Goal: Task Accomplishment & Management: Use online tool/utility

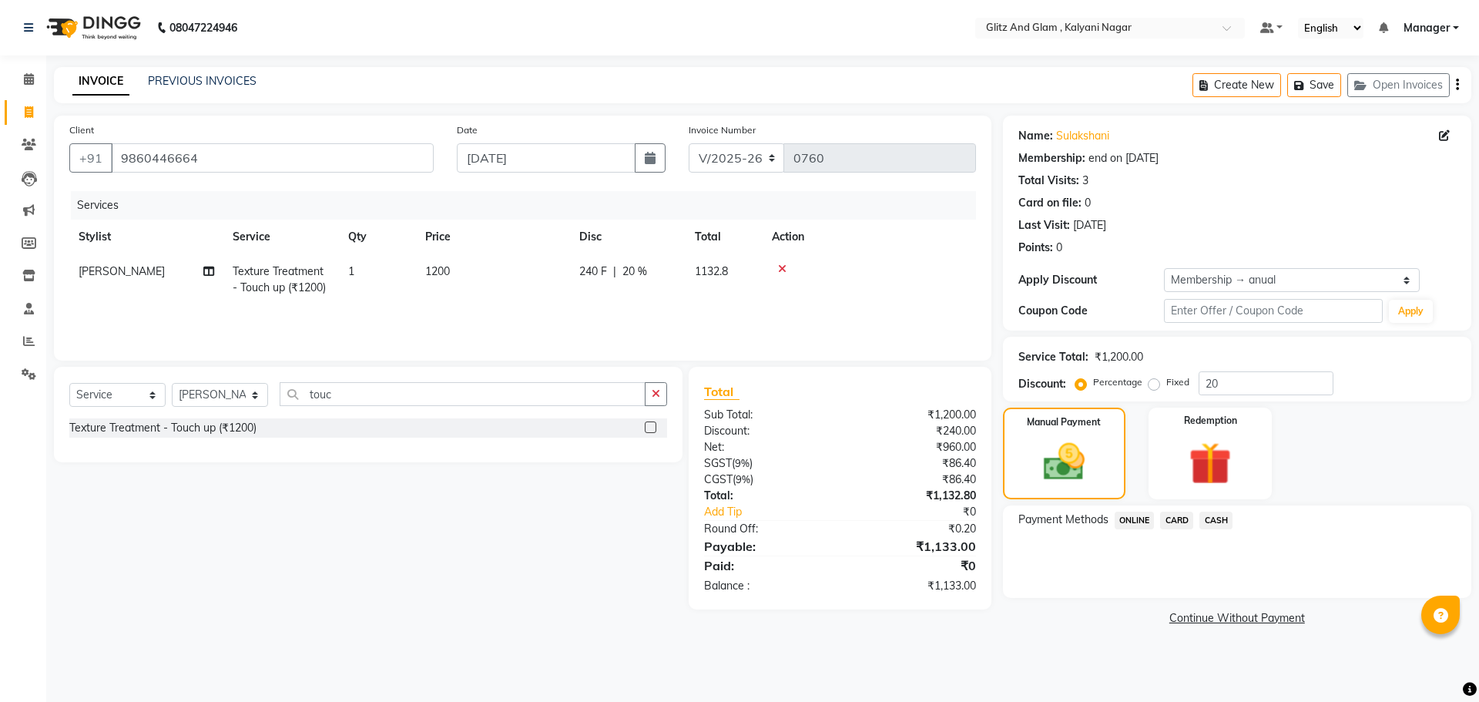
select select "7347"
select select "service"
select select "65894"
select select "1: Object"
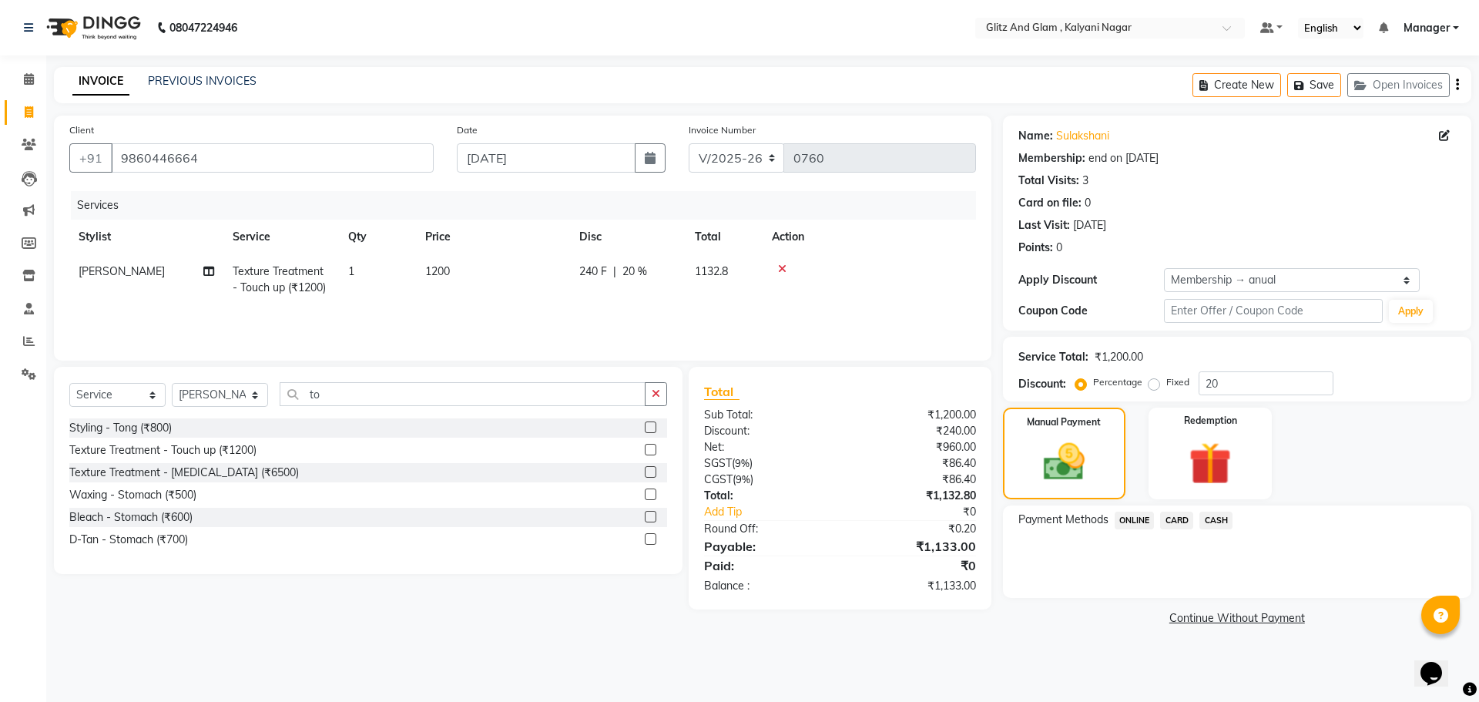
type input "t"
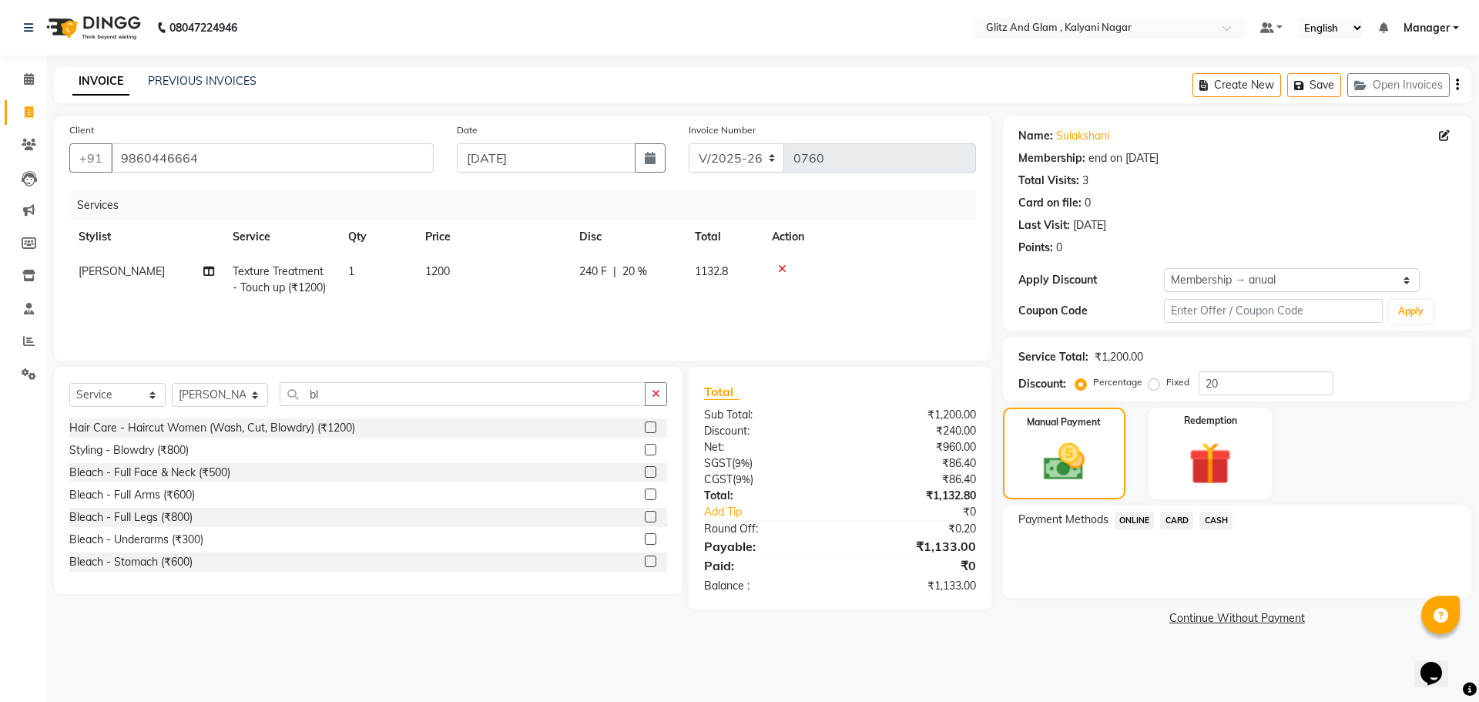
type input "b"
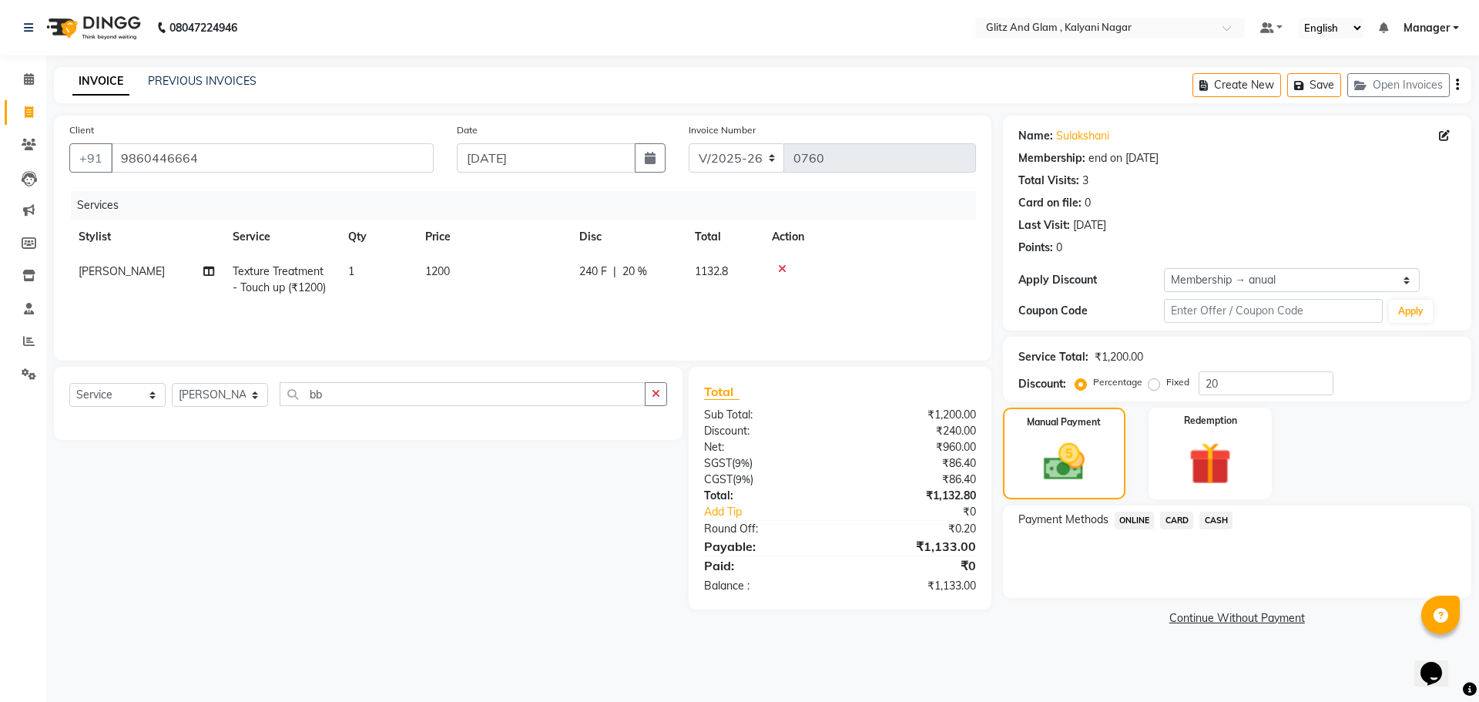
type input "b"
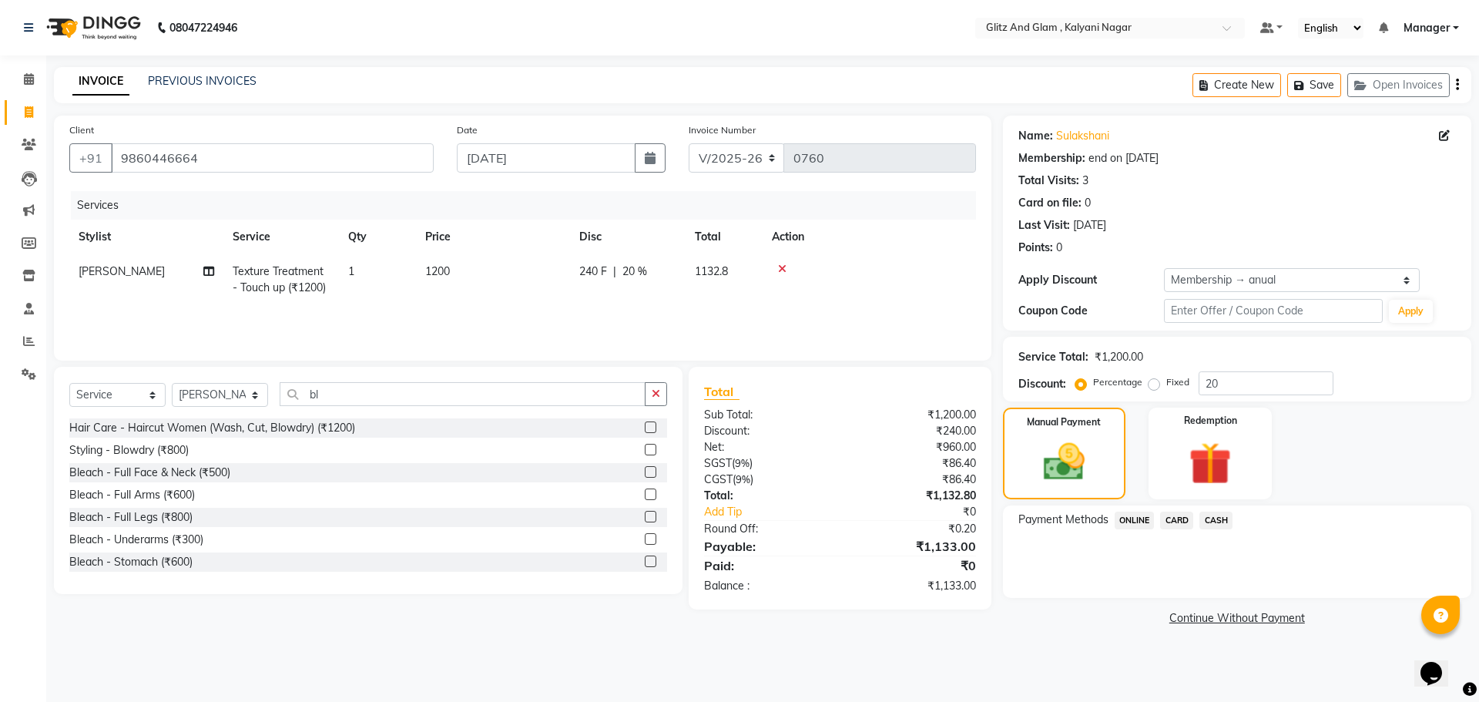
type input "b"
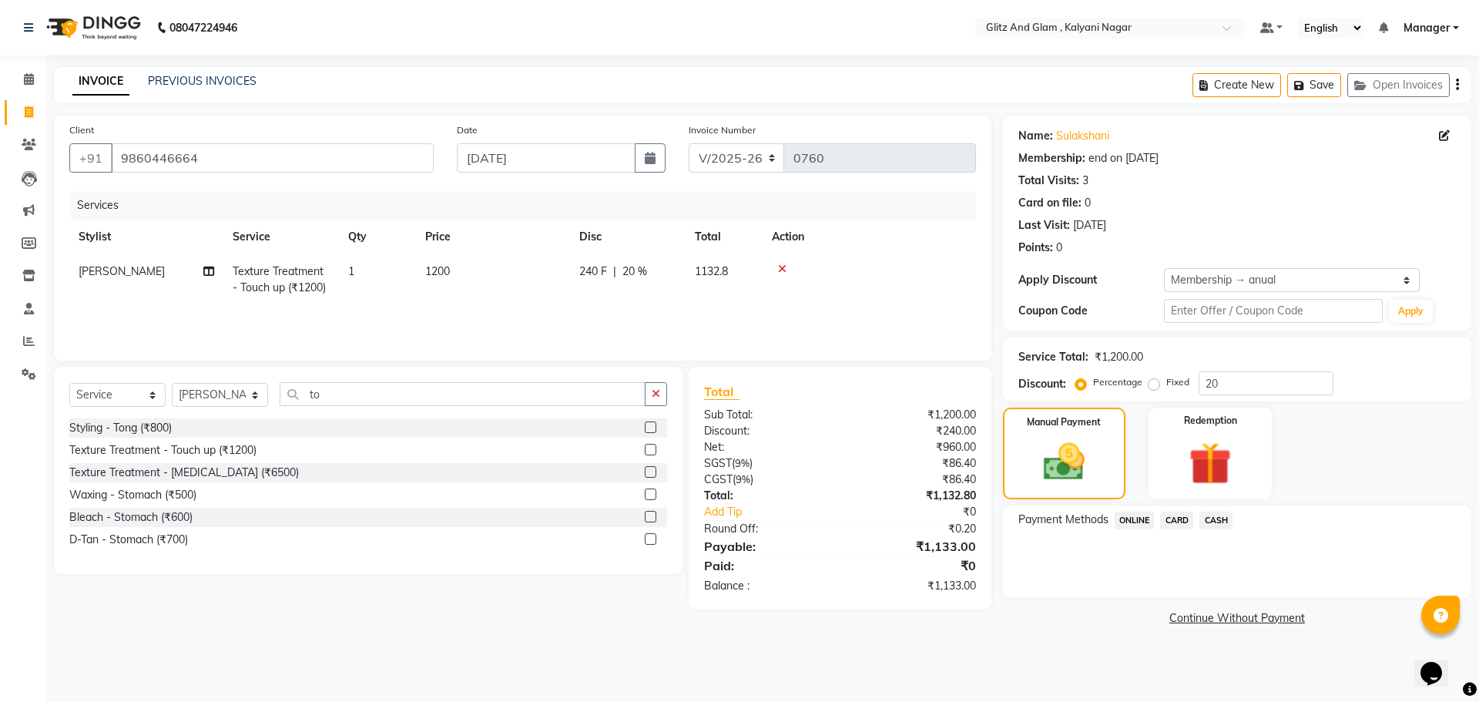
type input "t"
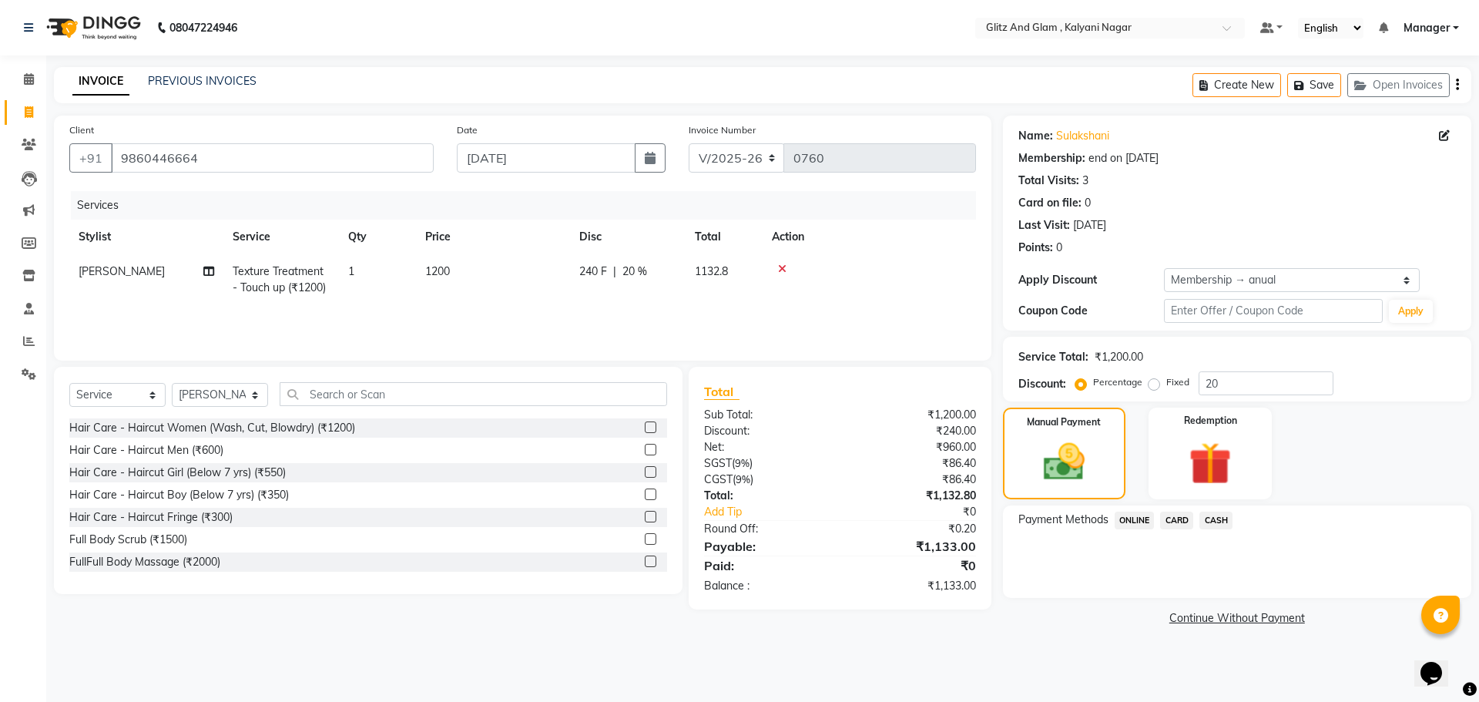
click at [1179, 521] on span "CARD" at bounding box center [1176, 521] width 33 height 18
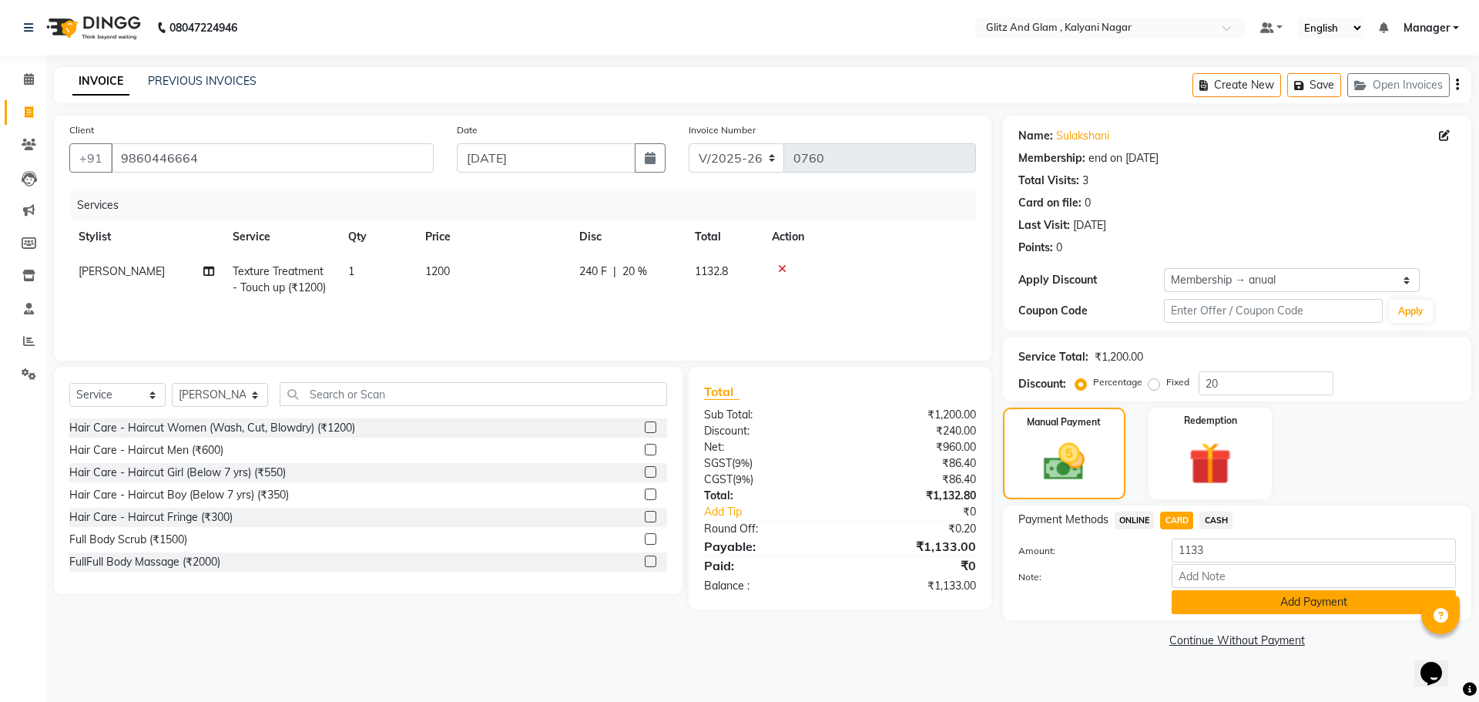
click at [1353, 605] on button "Add Payment" at bounding box center [1314, 602] width 284 height 24
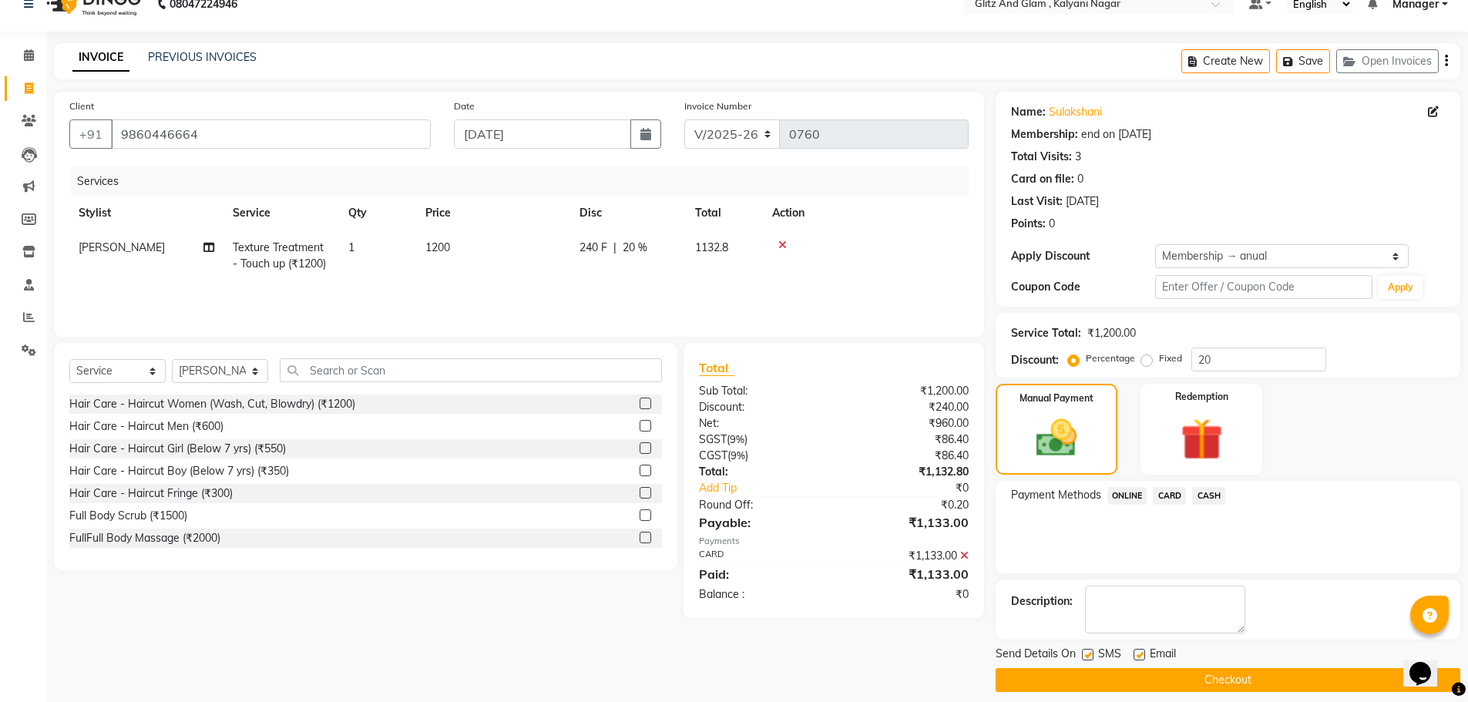
scroll to position [37, 0]
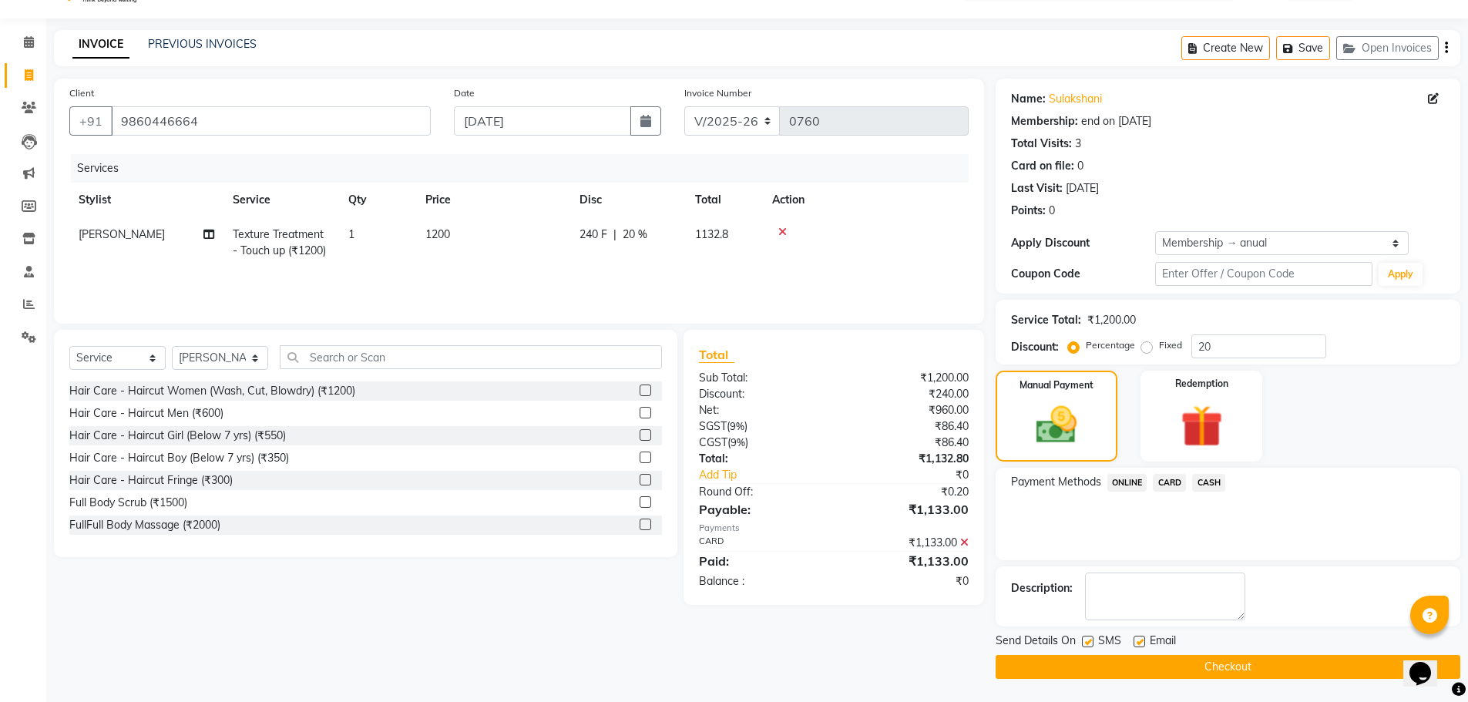
click at [1243, 667] on button "Checkout" at bounding box center [1227, 667] width 465 height 24
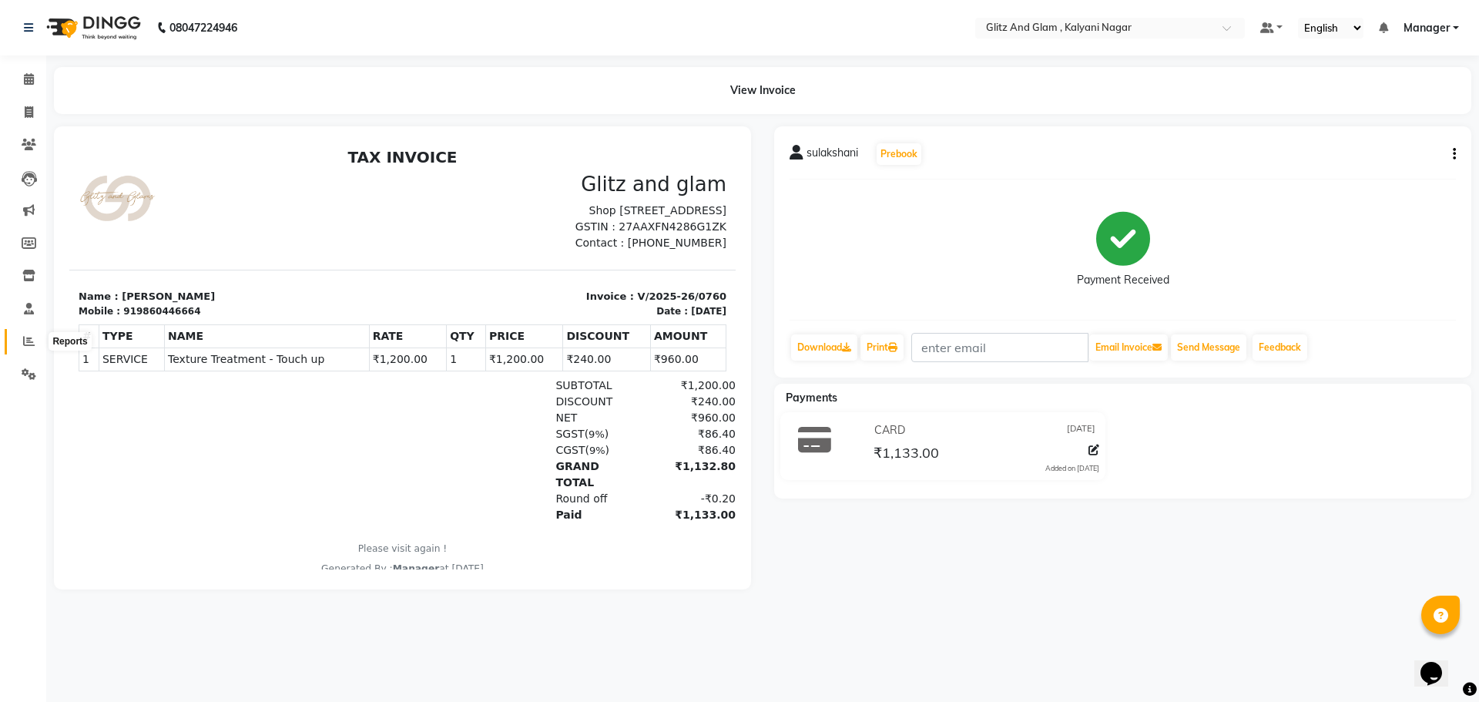
click at [23, 345] on icon at bounding box center [29, 341] width 12 height 12
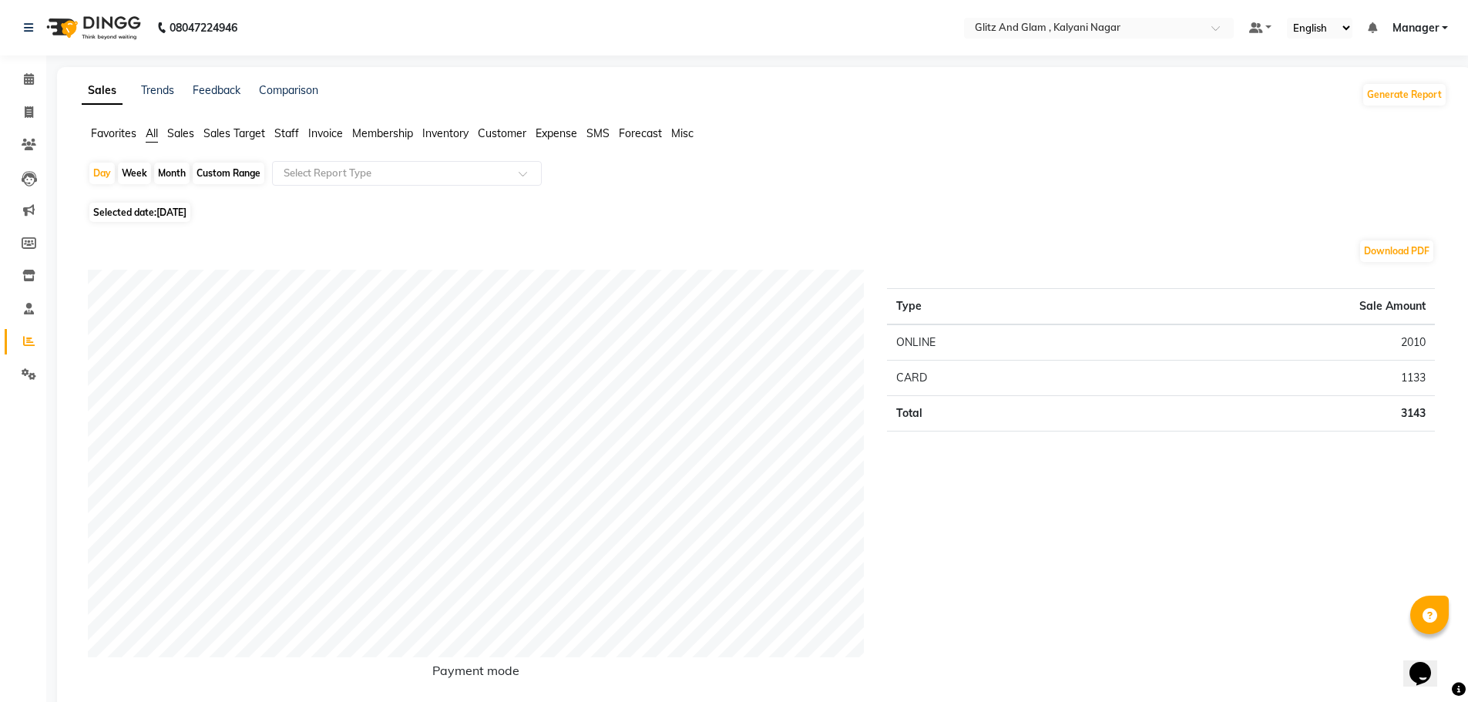
scroll to position [614, 0]
click at [27, 107] on icon at bounding box center [29, 112] width 8 height 12
select select "7347"
select select "service"
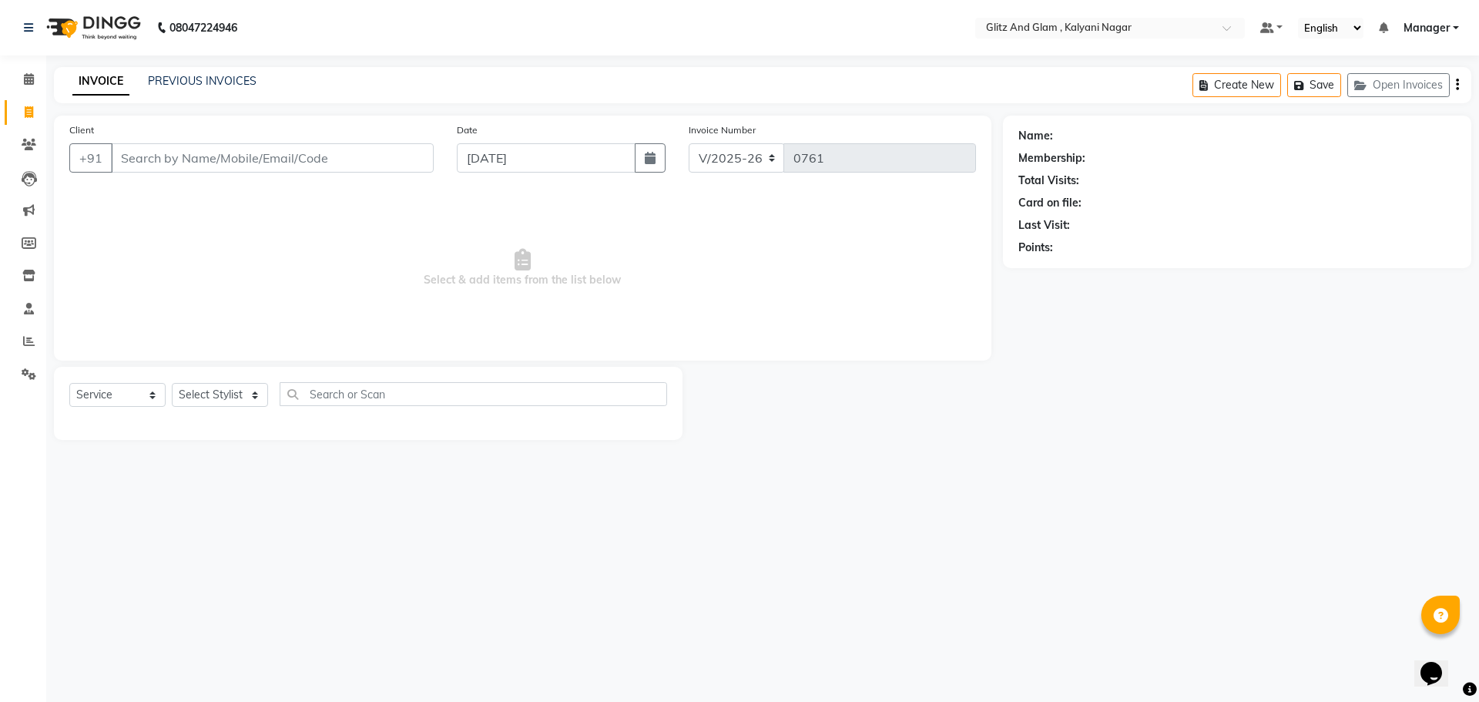
click at [232, 162] on input "Client" at bounding box center [272, 157] width 323 height 29
type input "aa"
click at [34, 76] on icon at bounding box center [29, 79] width 10 height 12
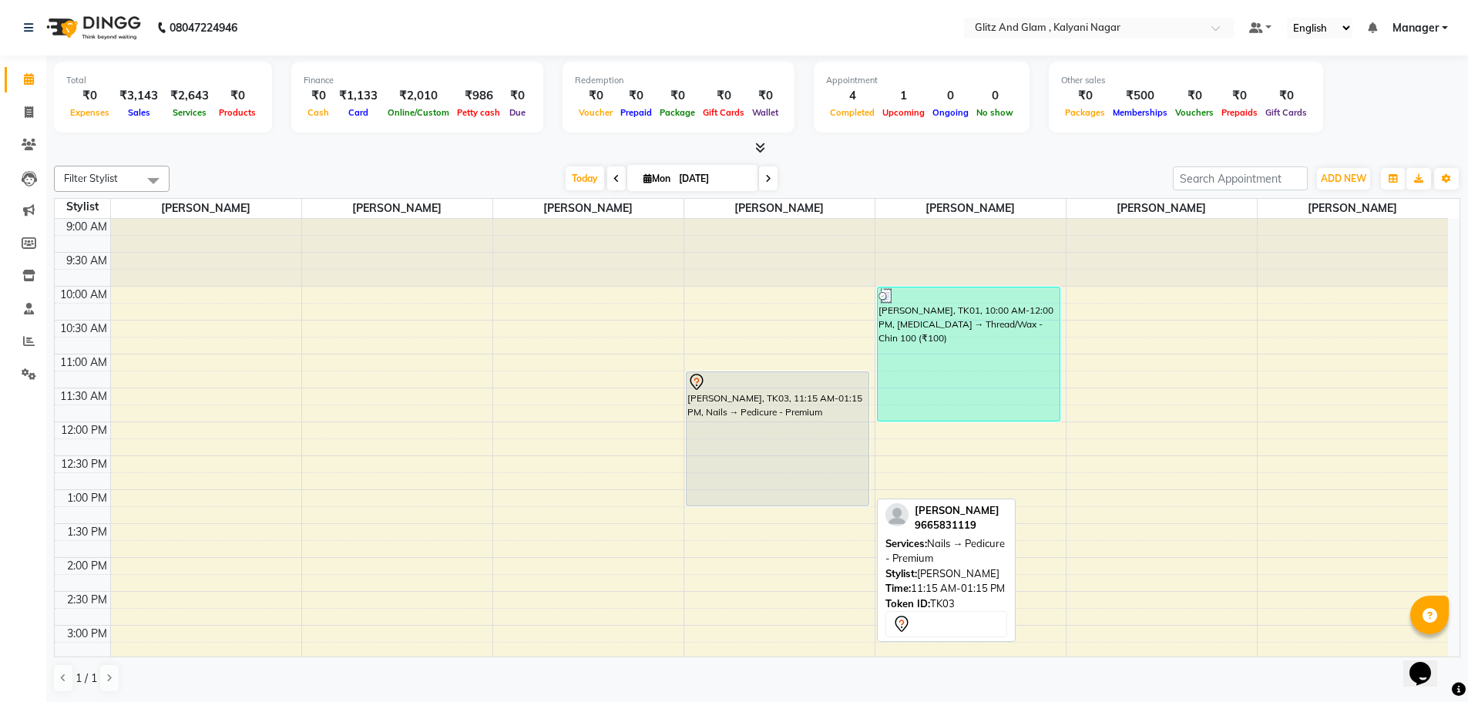
click at [768, 473] on div "Aarti Salvi, TK03, 11:15 AM-01:15 PM, Nails → Pedicure - Premium" at bounding box center [777, 438] width 183 height 133
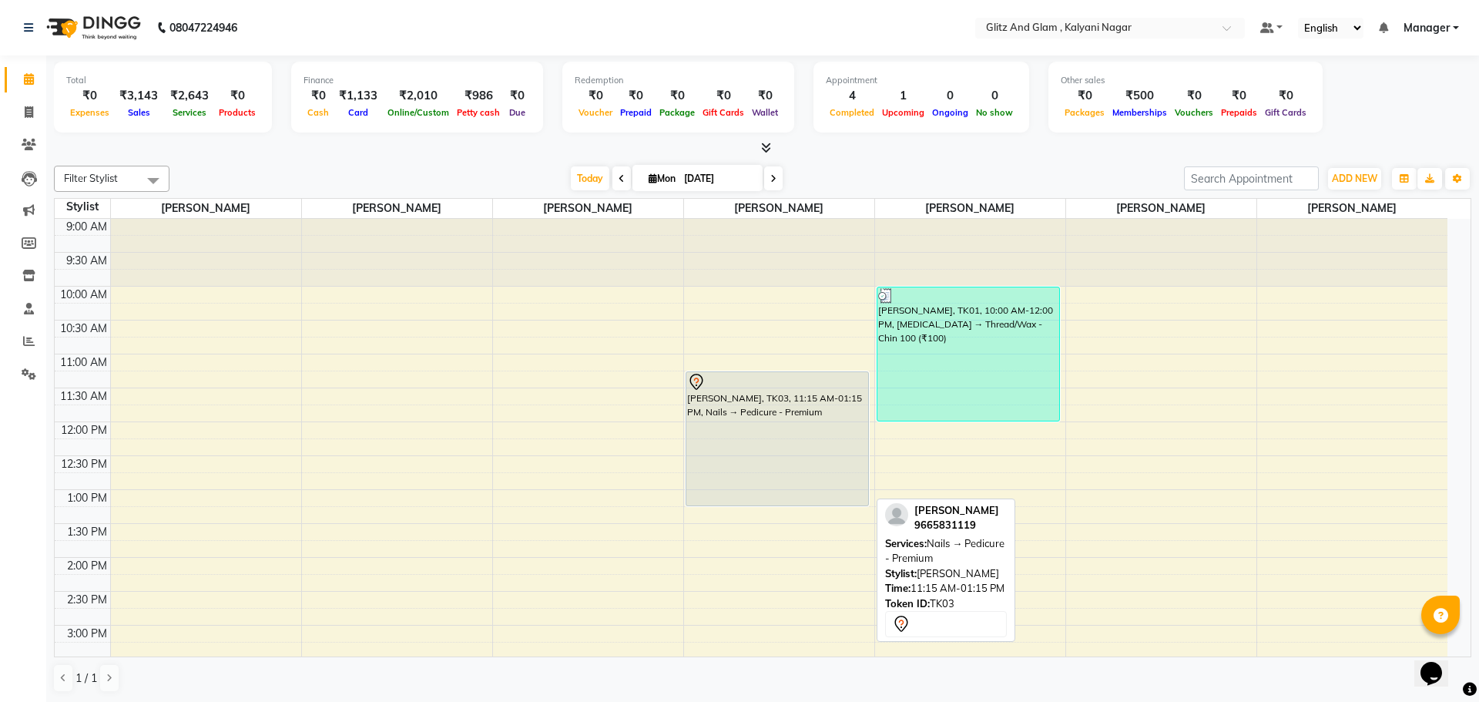
select select "7"
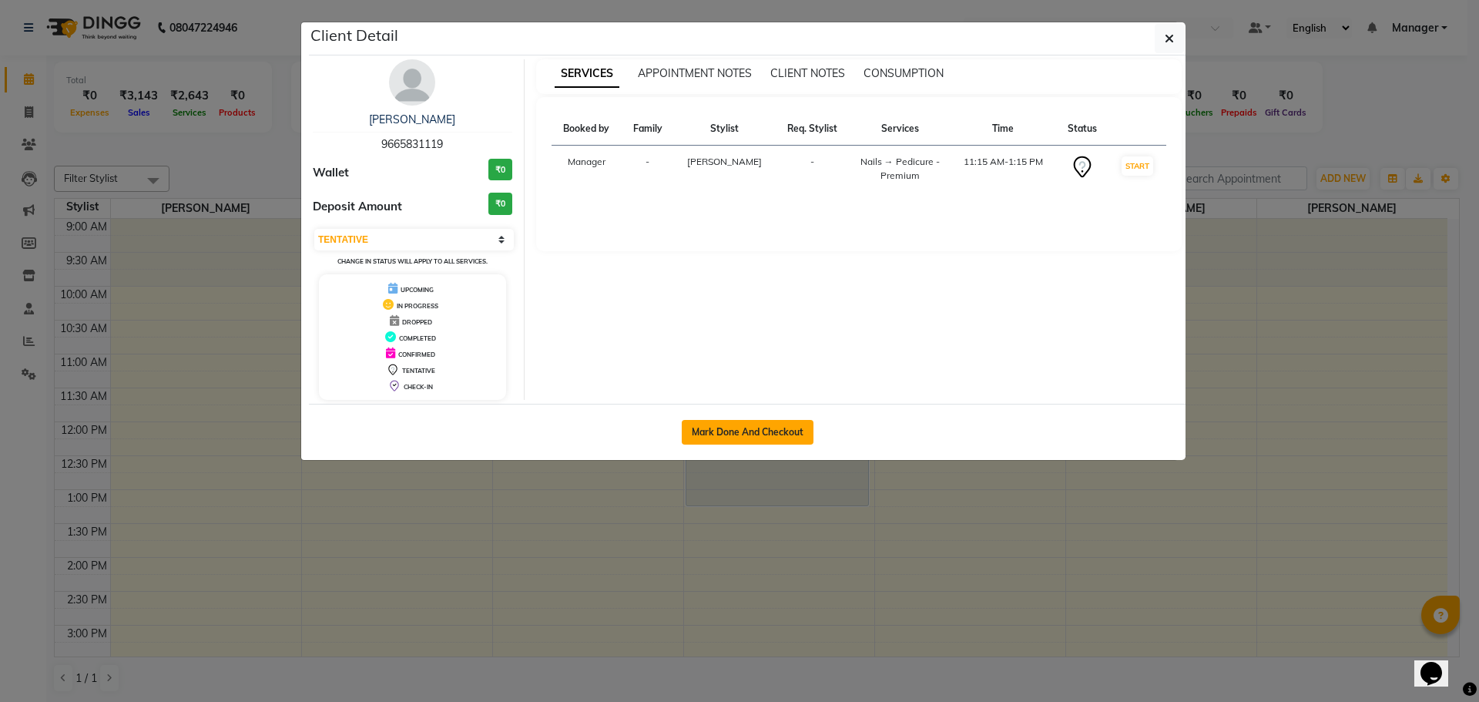
click at [730, 442] on button "Mark Done And Checkout" at bounding box center [748, 432] width 132 height 25
select select "7347"
select select "service"
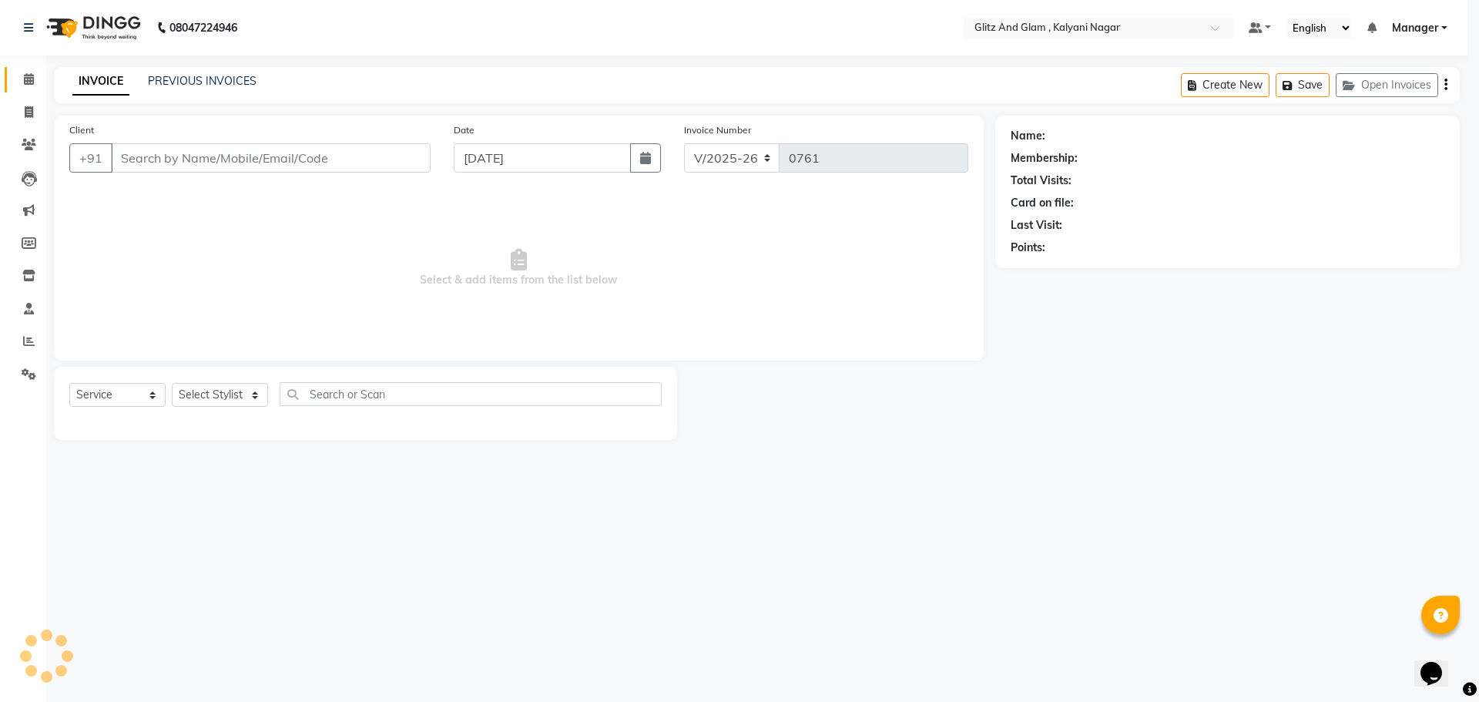
select select "3"
type input "9665831119"
select select "65896"
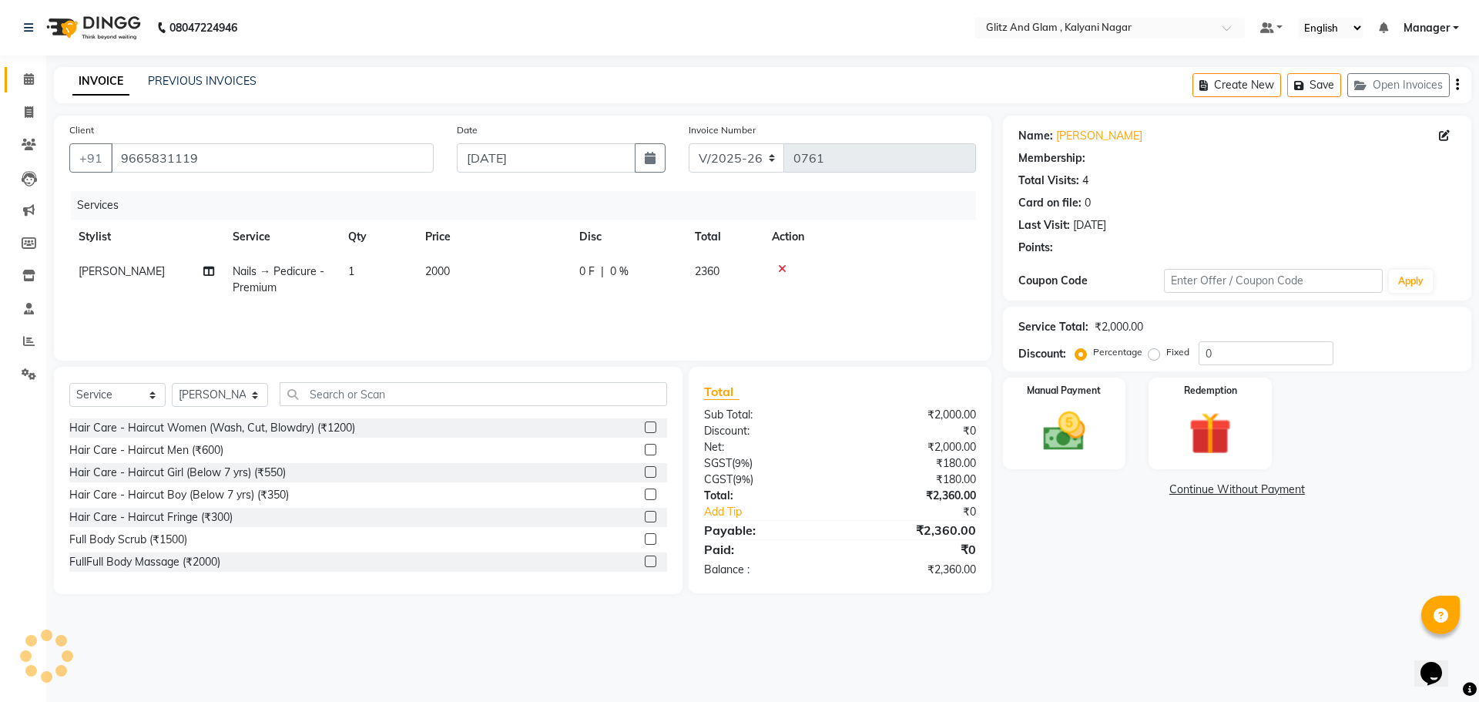
type input "20"
select select "1: Object"
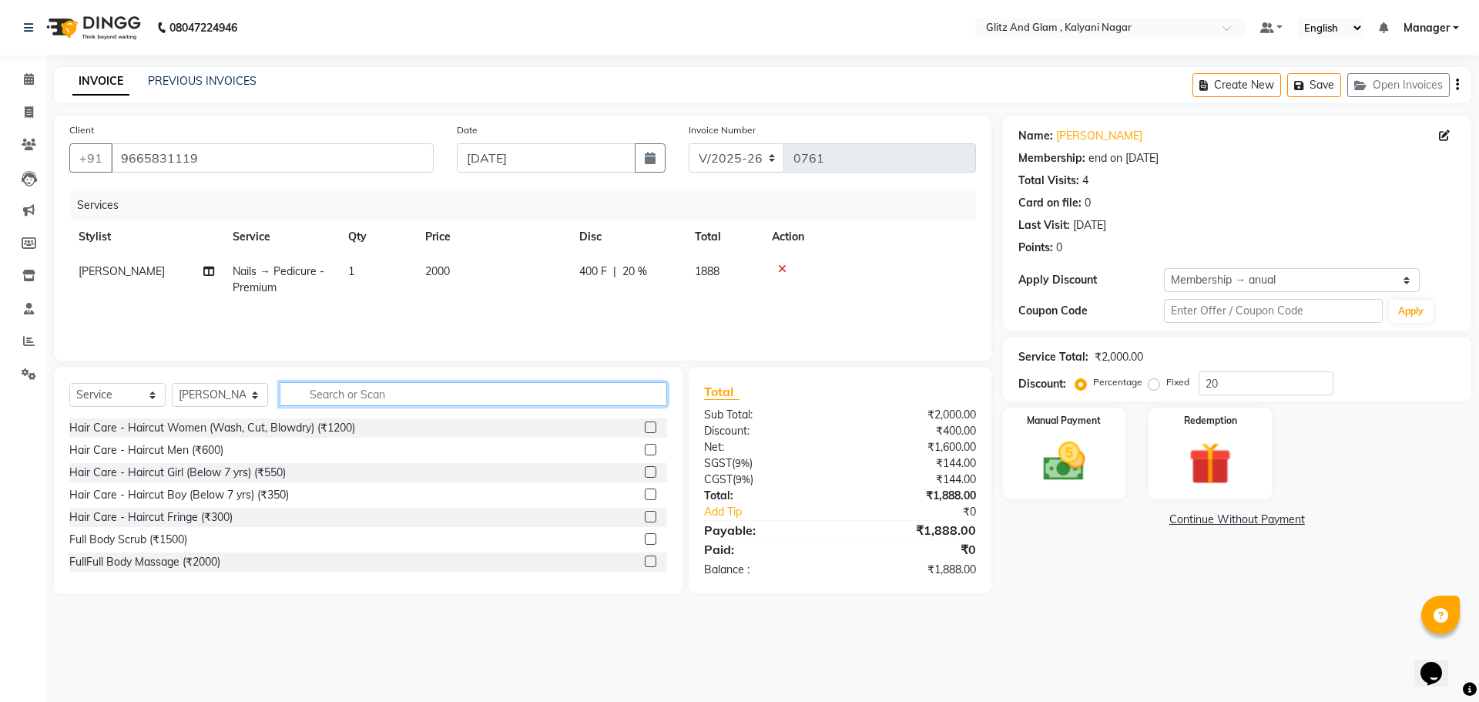
click at [438, 387] on input "text" at bounding box center [473, 394] width 387 height 24
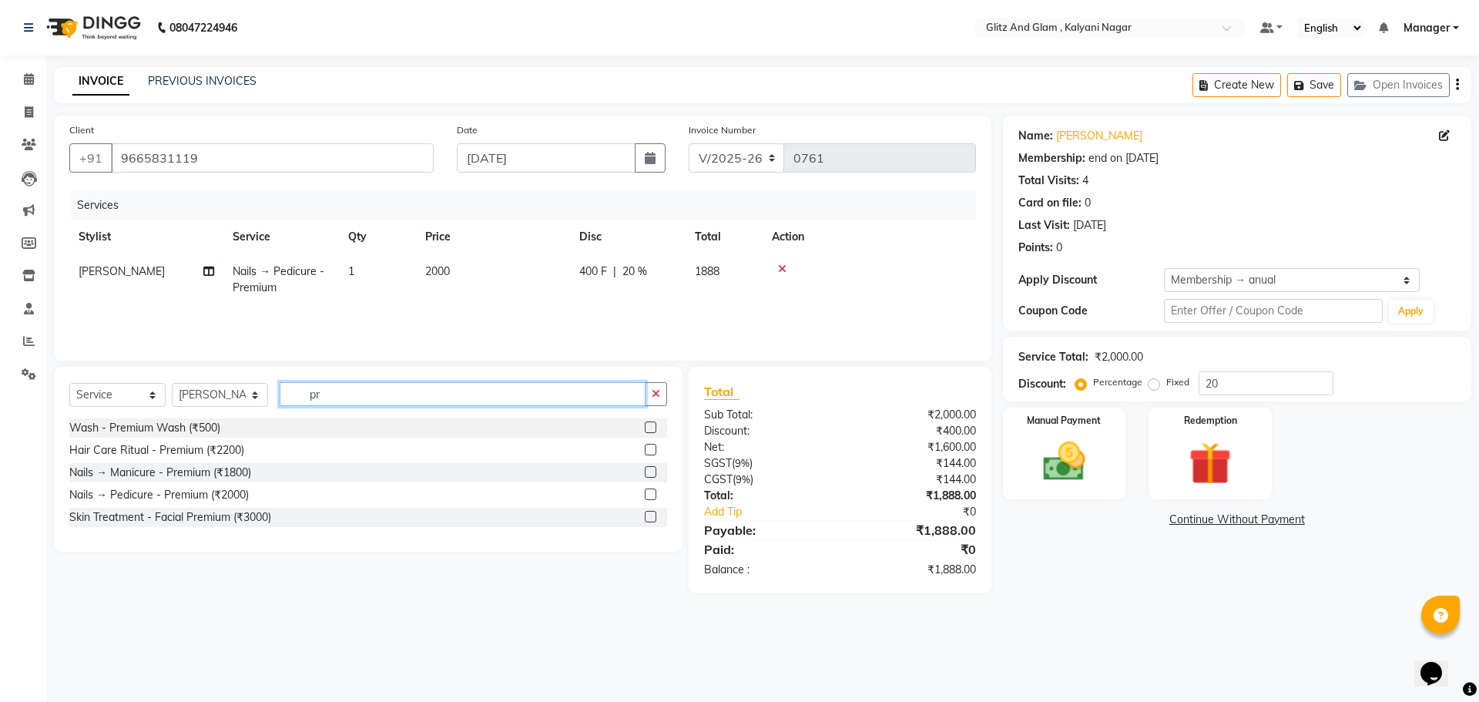
type input "pr"
click at [650, 512] on label at bounding box center [651, 517] width 12 height 12
click at [650, 512] on input "checkbox" at bounding box center [650, 517] width 10 height 10
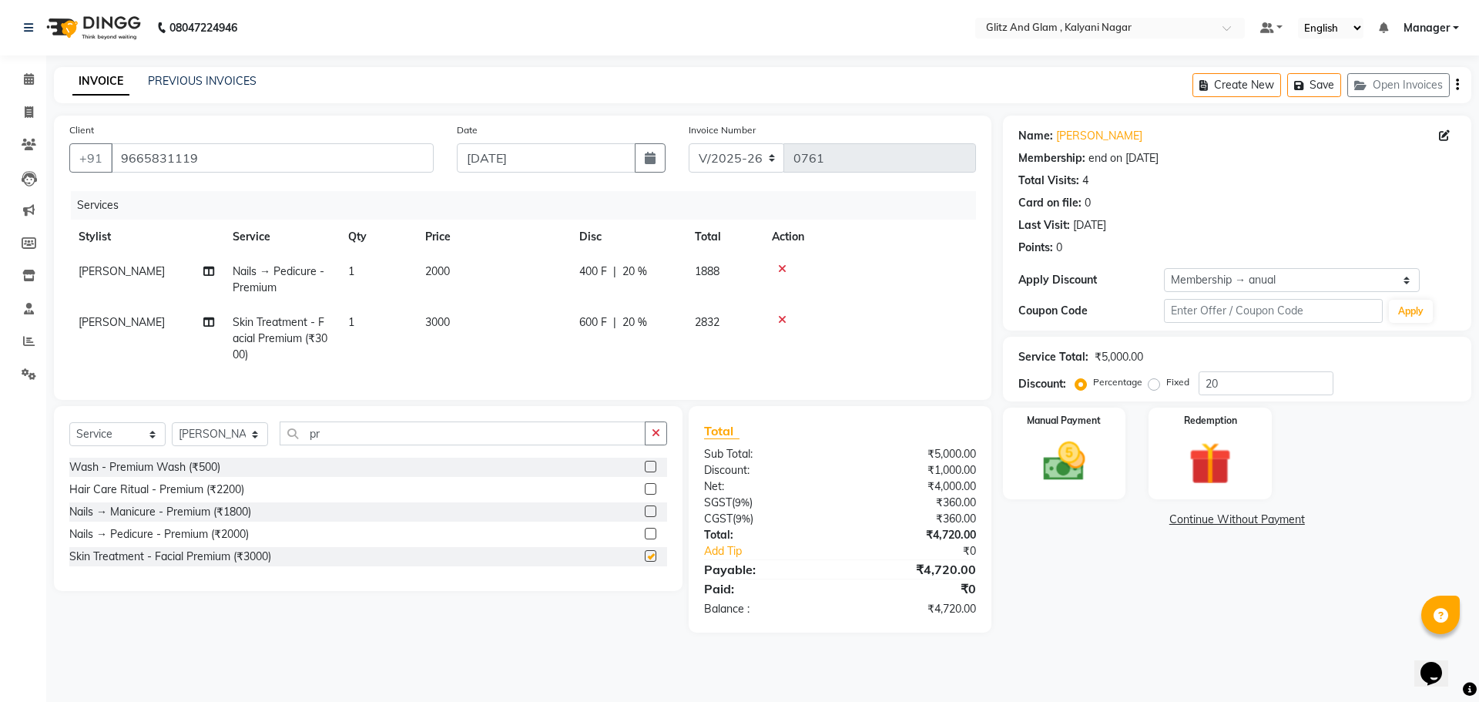
checkbox input "false"
click at [438, 437] on input "pr" at bounding box center [463, 433] width 366 height 24
type input "p"
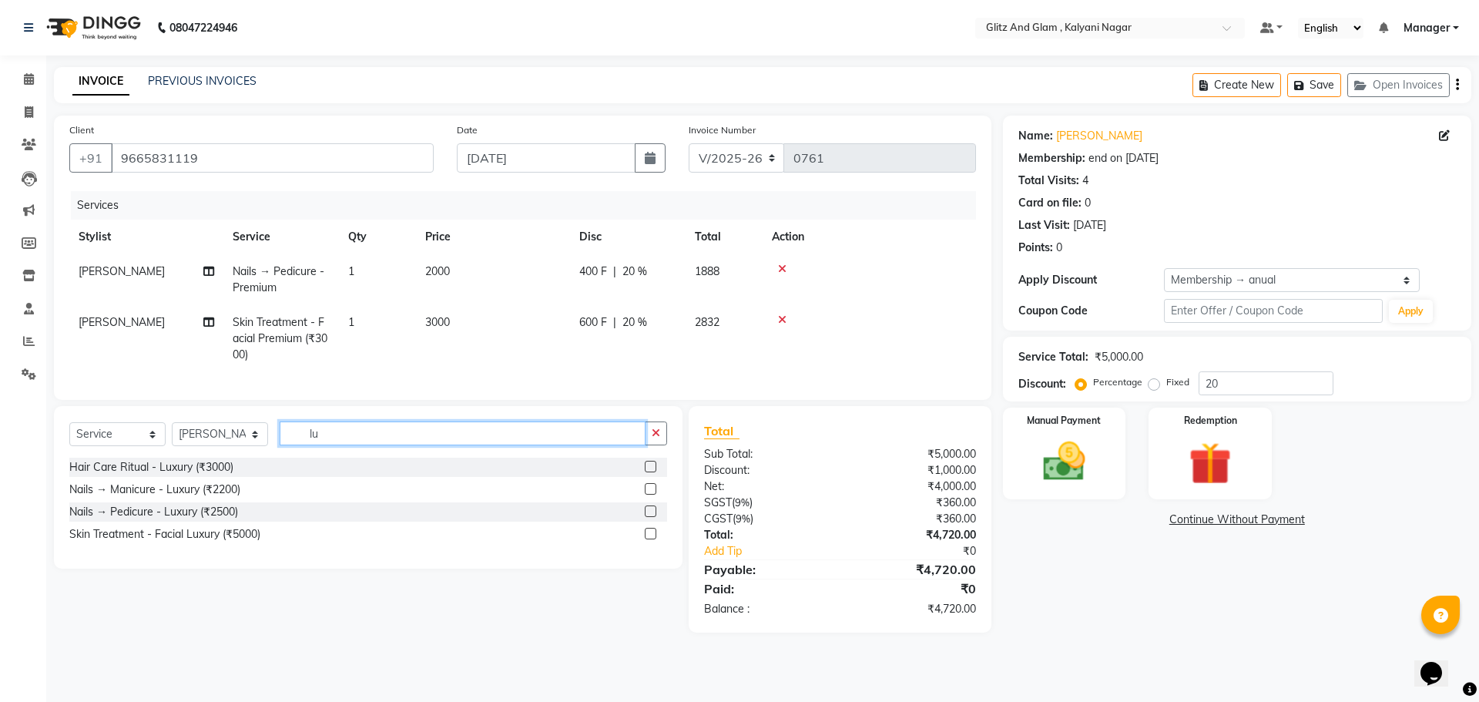
type input "lu"
click at [649, 539] on label at bounding box center [651, 534] width 12 height 12
click at [649, 539] on input "checkbox" at bounding box center [650, 534] width 10 height 10
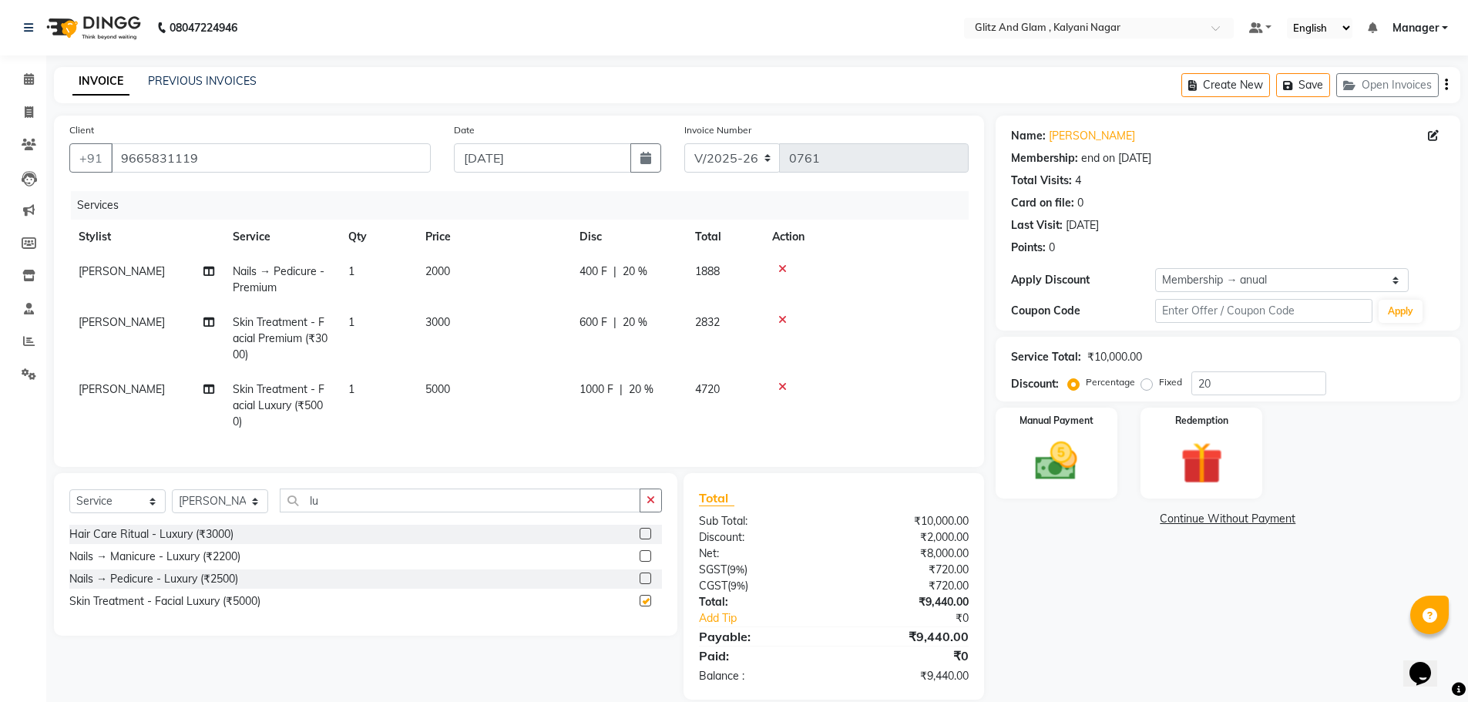
checkbox input "false"
click at [782, 387] on icon at bounding box center [782, 386] width 8 height 11
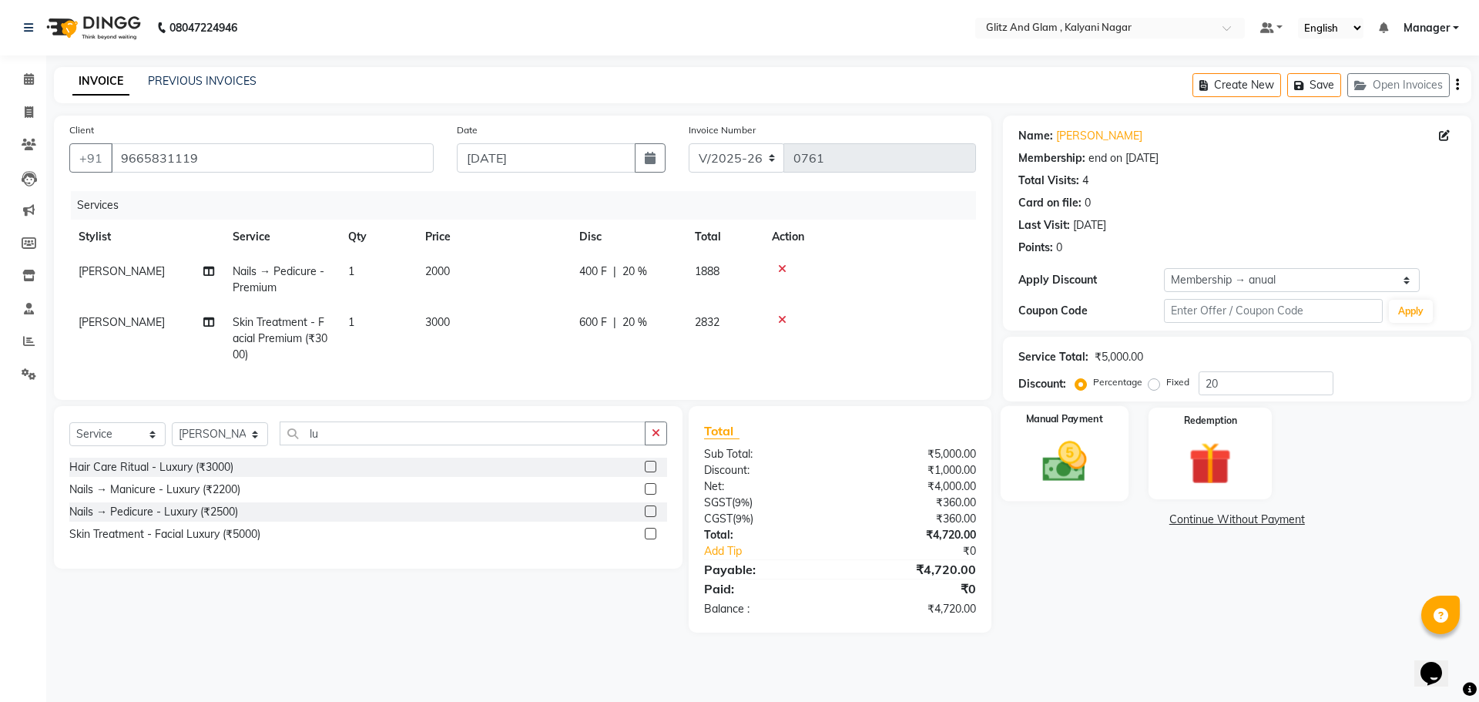
click at [1060, 452] on img at bounding box center [1064, 461] width 72 height 51
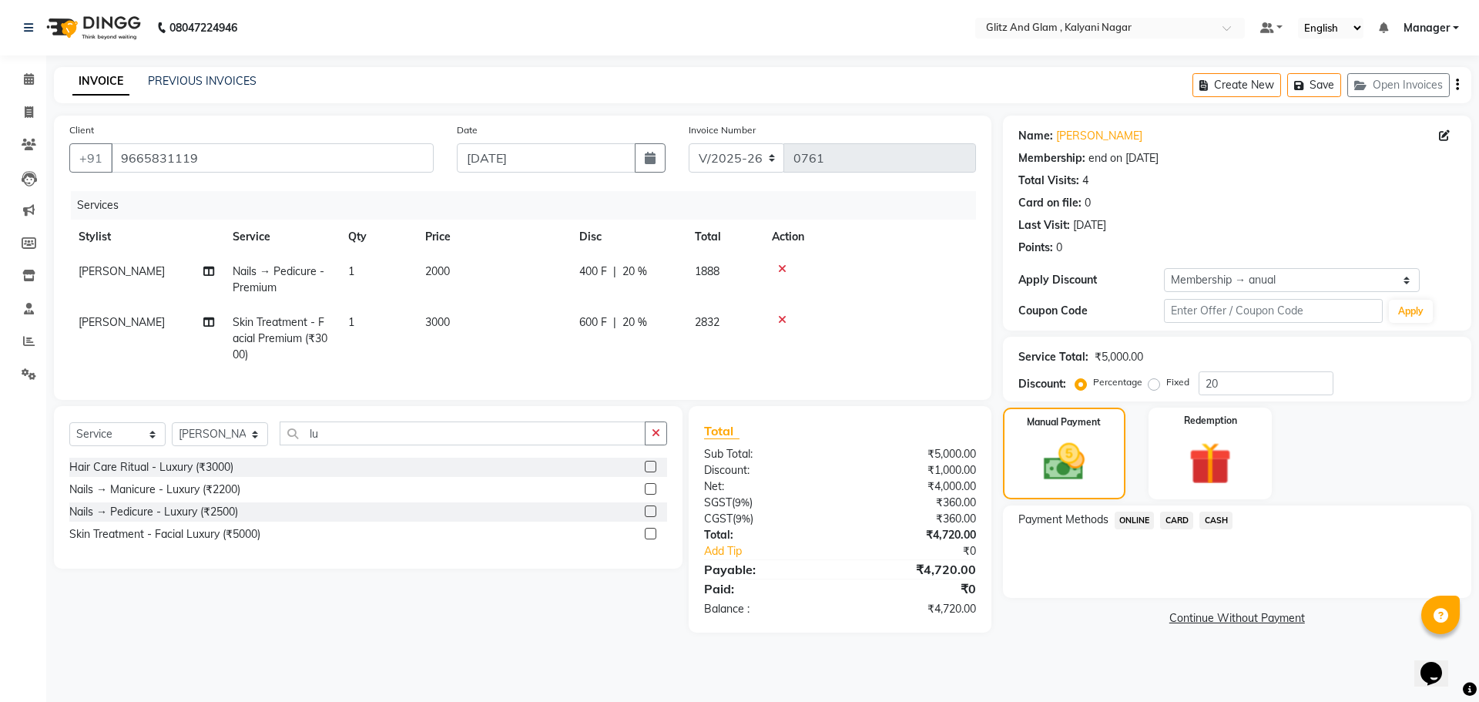
click at [1179, 512] on span "CARD" at bounding box center [1176, 521] width 33 height 18
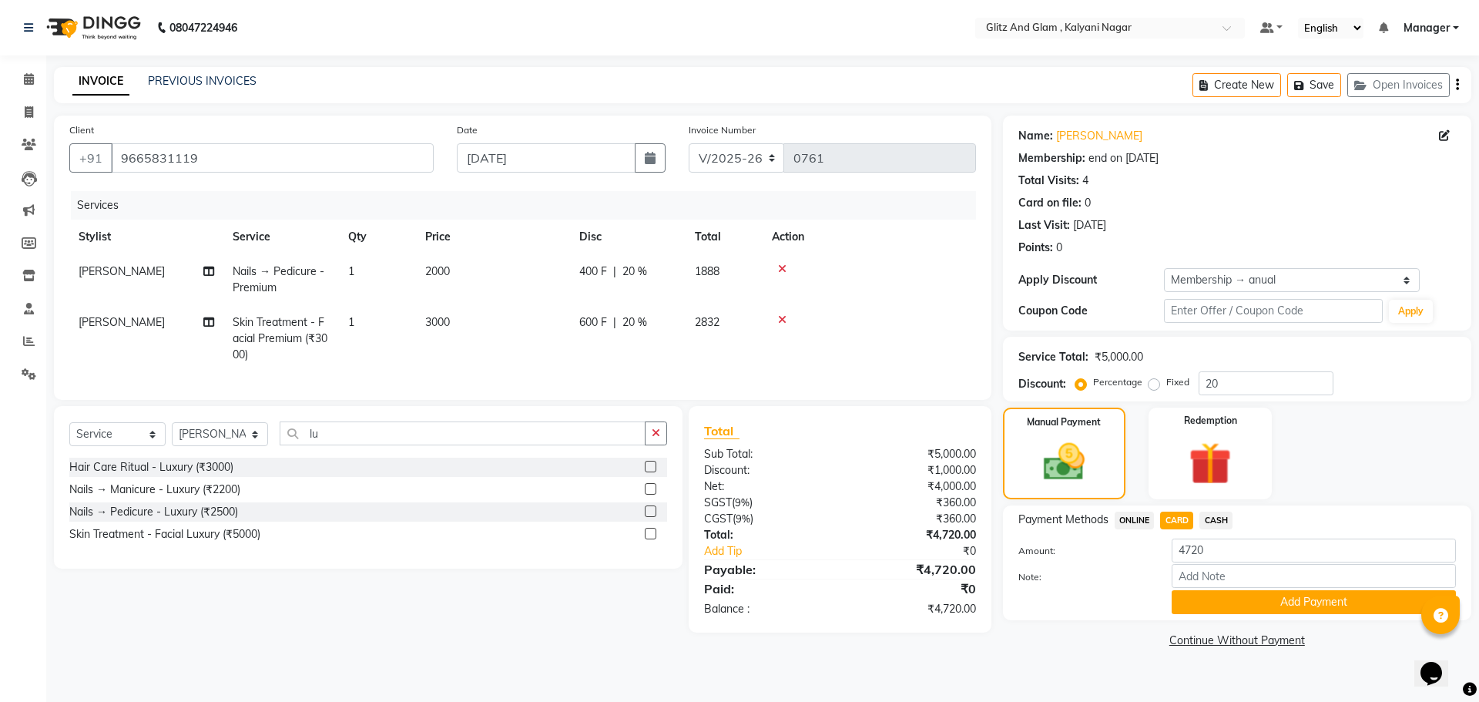
click at [139, 314] on td "[PERSON_NAME]" at bounding box center [146, 338] width 154 height 67
select select "65896"
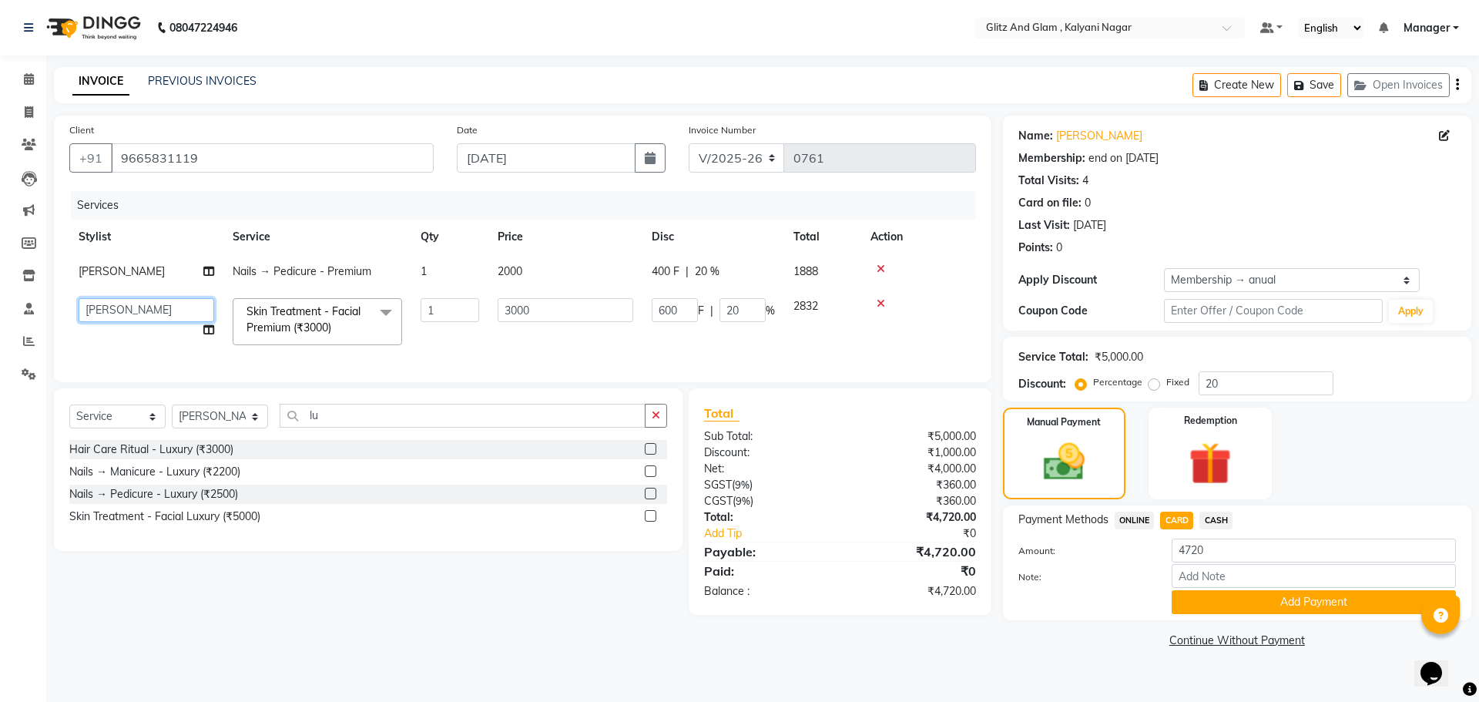
click at [139, 314] on select "ARCHANA GAWALI Ashirwad Sapkal Bharati Dalvi Harshal Dalavi Kunal Raut Manager …" at bounding box center [147, 310] width 136 height 24
select select "65933"
click at [1292, 603] on button "Add Payment" at bounding box center [1314, 602] width 284 height 24
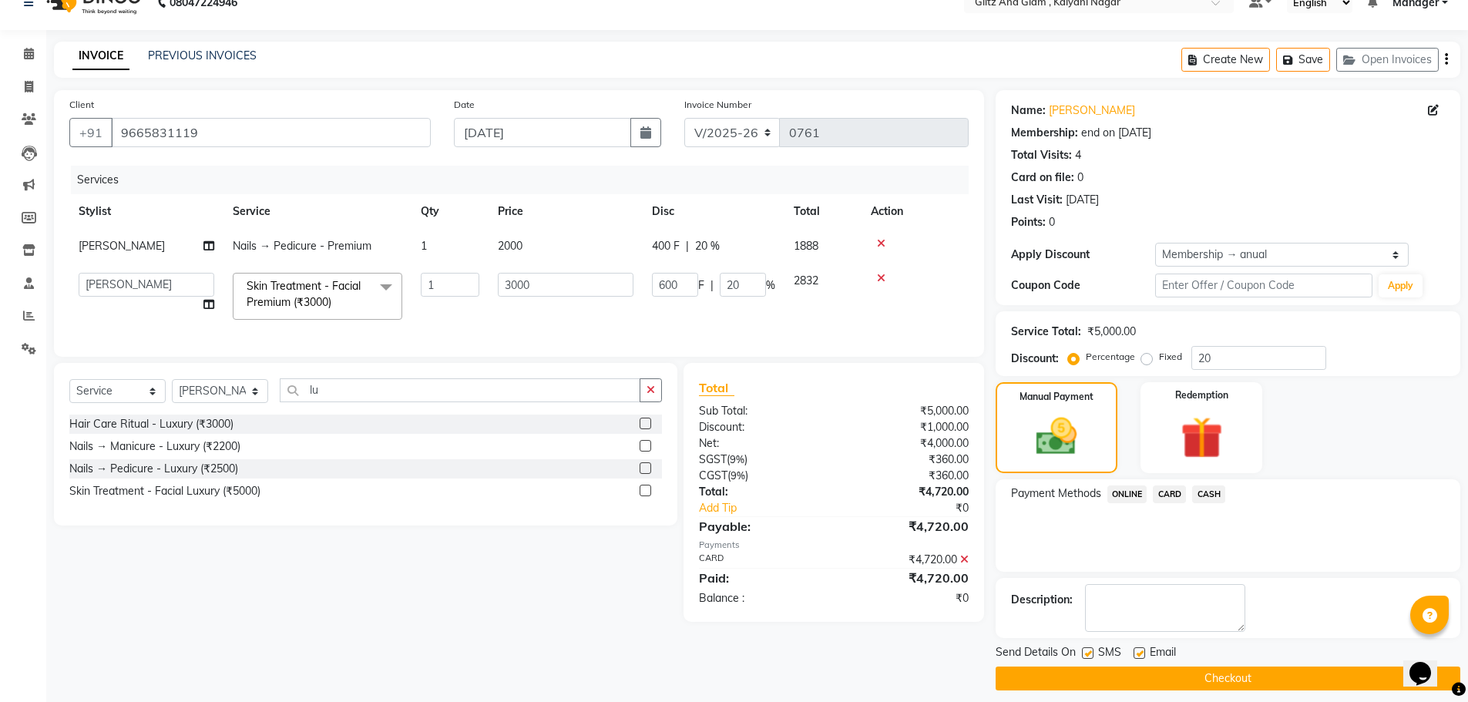
scroll to position [37, 0]
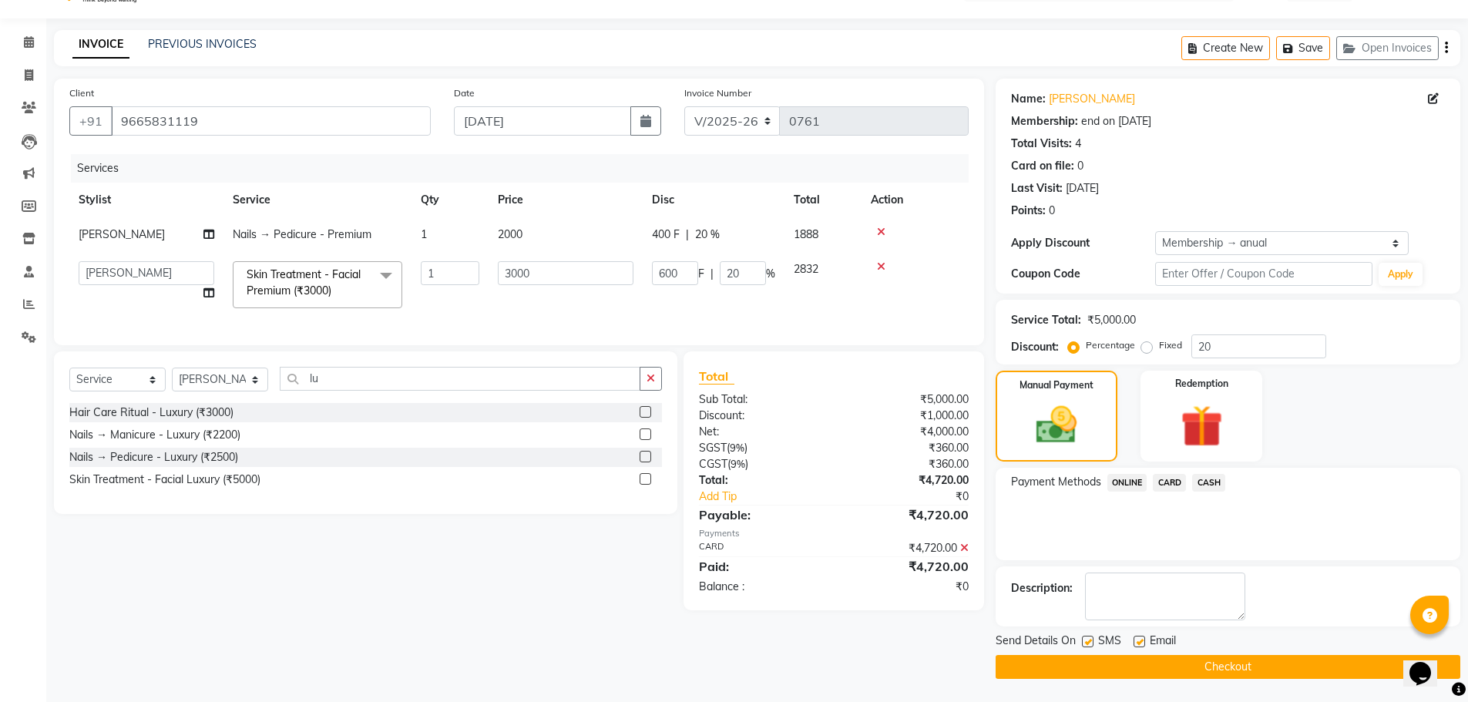
click at [1189, 673] on button "Checkout" at bounding box center [1227, 667] width 465 height 24
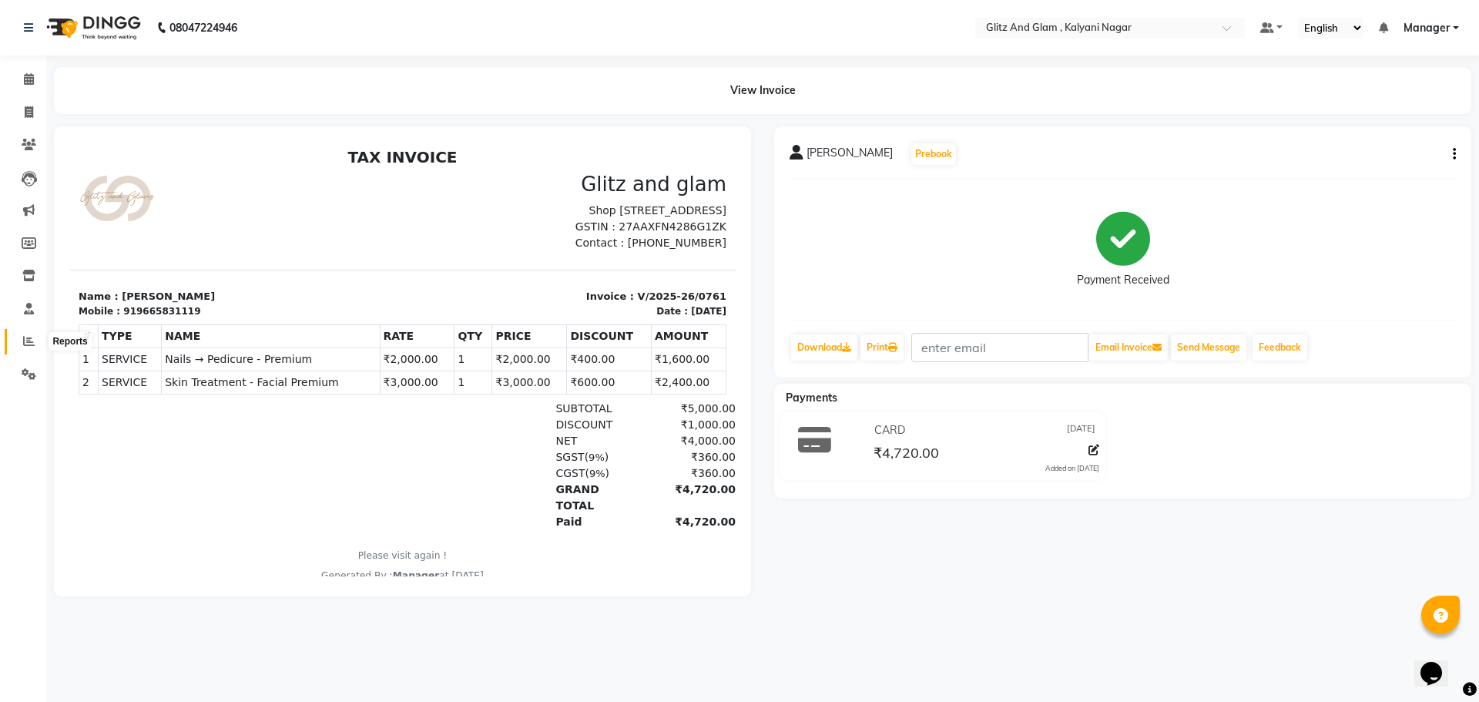
click at [25, 338] on icon at bounding box center [29, 341] width 12 height 12
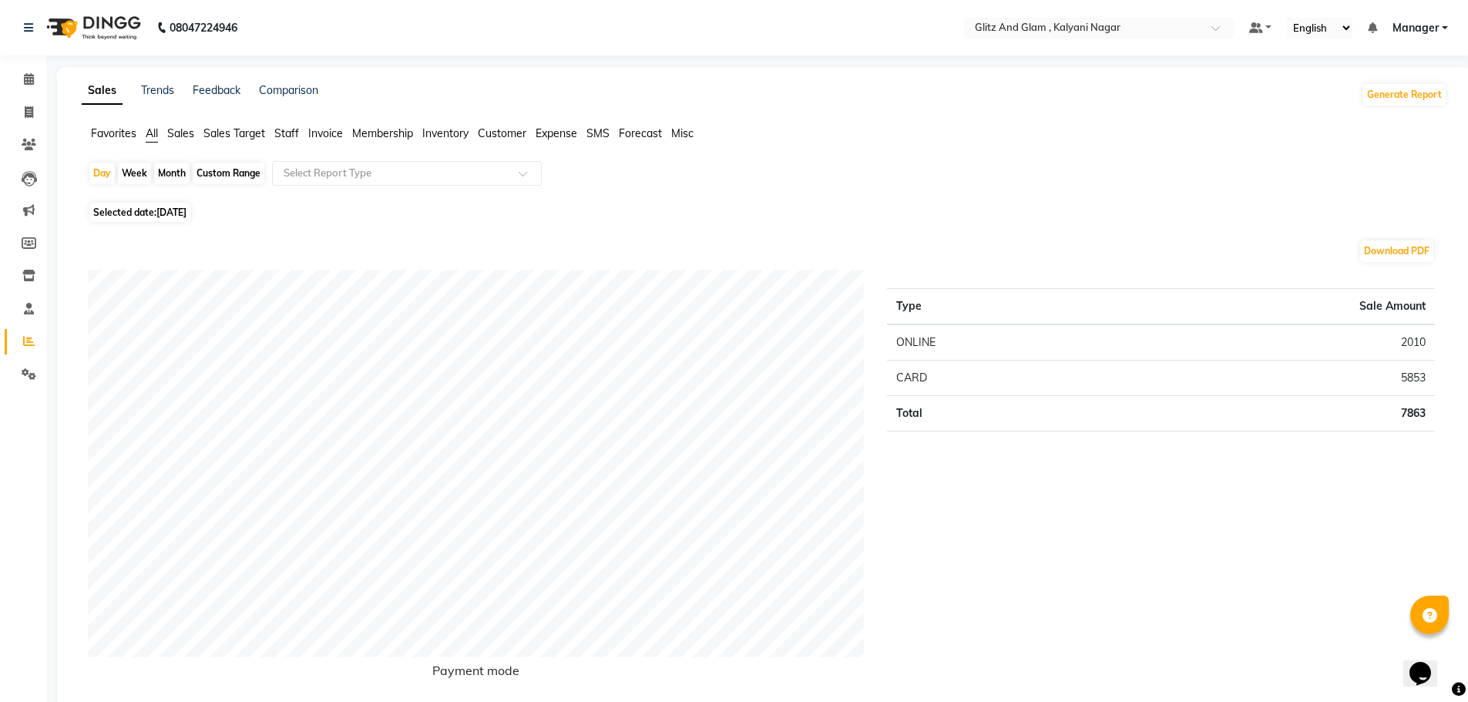
click at [1442, 297] on div "Type Sale Amount ONLINE 2010 CARD 5853 Total 7863" at bounding box center [1160, 486] width 571 height 433
click at [181, 171] on div "Month" at bounding box center [171, 174] width 35 height 22
select select "9"
select select "2025"
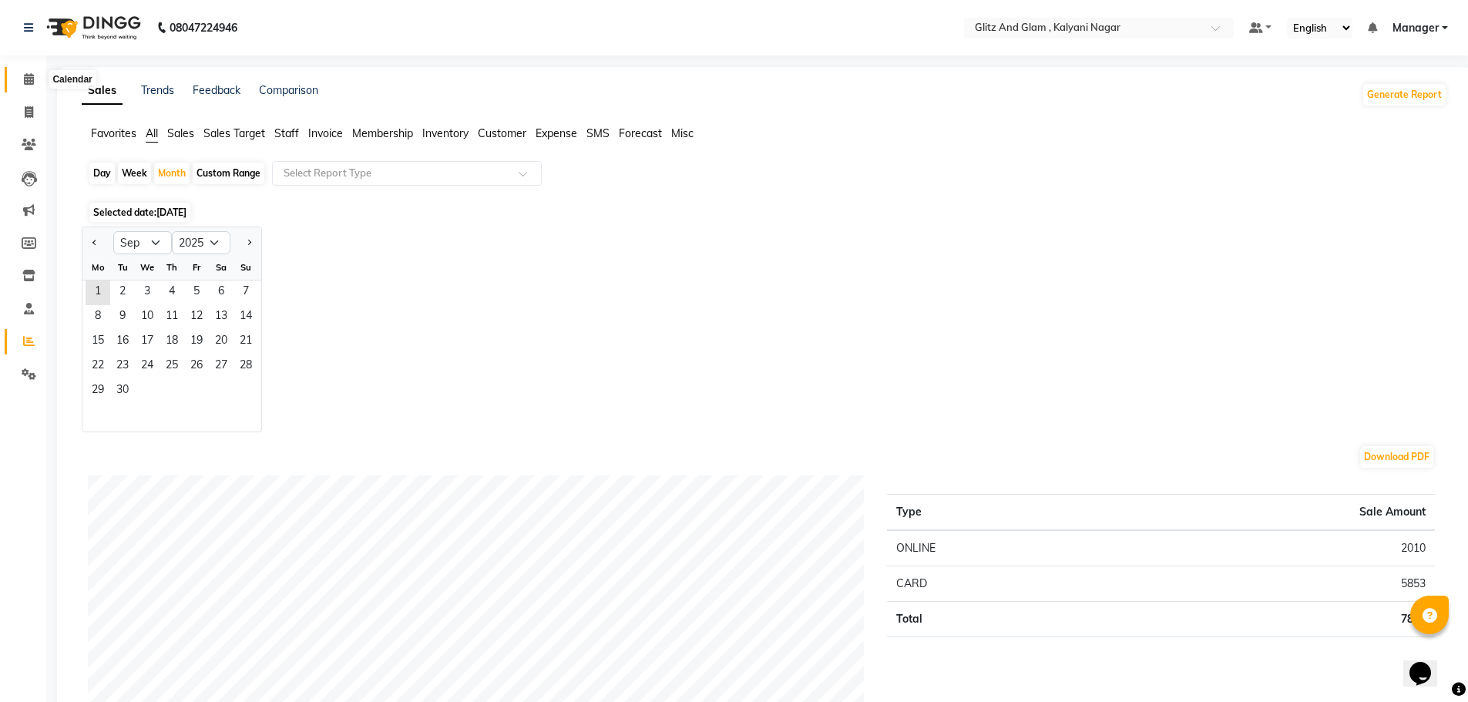
click at [30, 74] on icon at bounding box center [29, 79] width 10 height 12
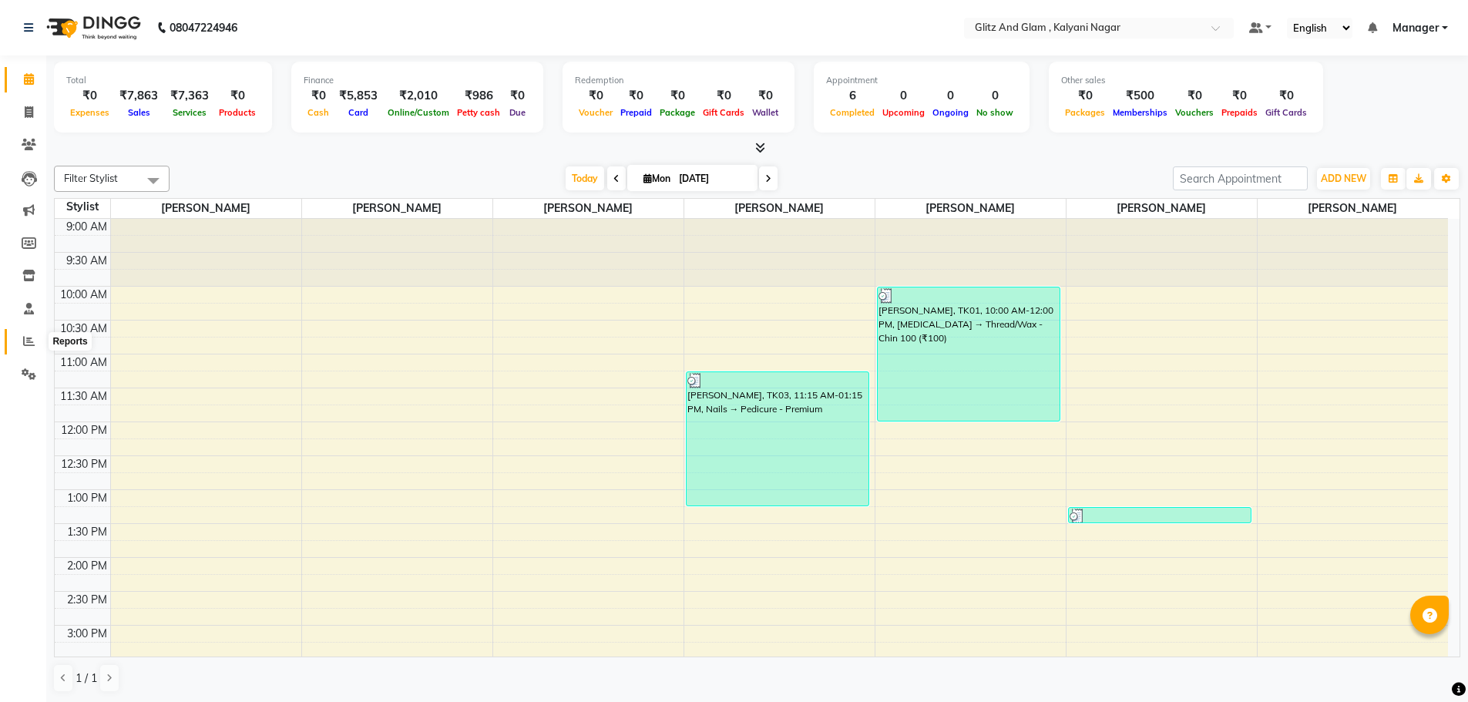
click at [24, 338] on icon at bounding box center [29, 341] width 12 height 12
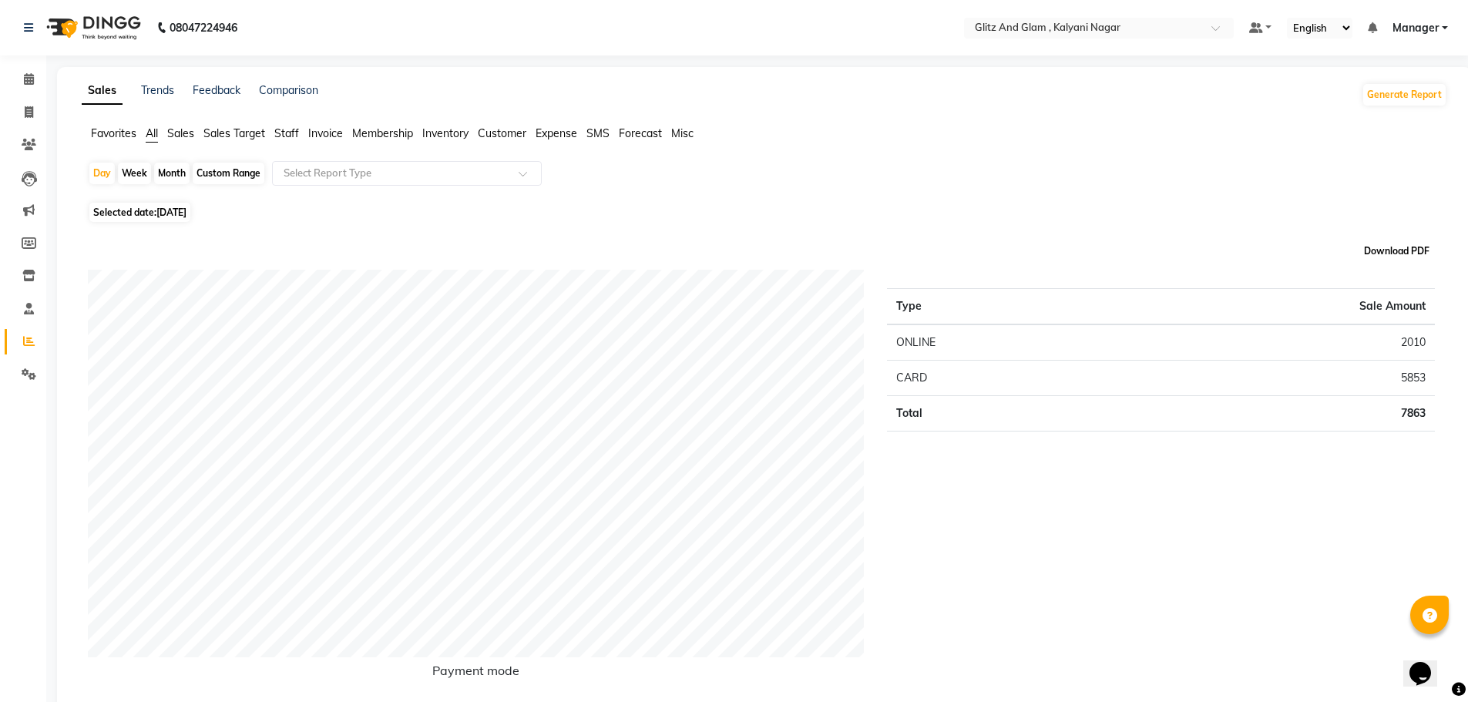
click at [1395, 256] on button "Download PDF" at bounding box center [1396, 251] width 73 height 22
click at [1404, 95] on button "Generate Report" at bounding box center [1404, 95] width 82 height 22
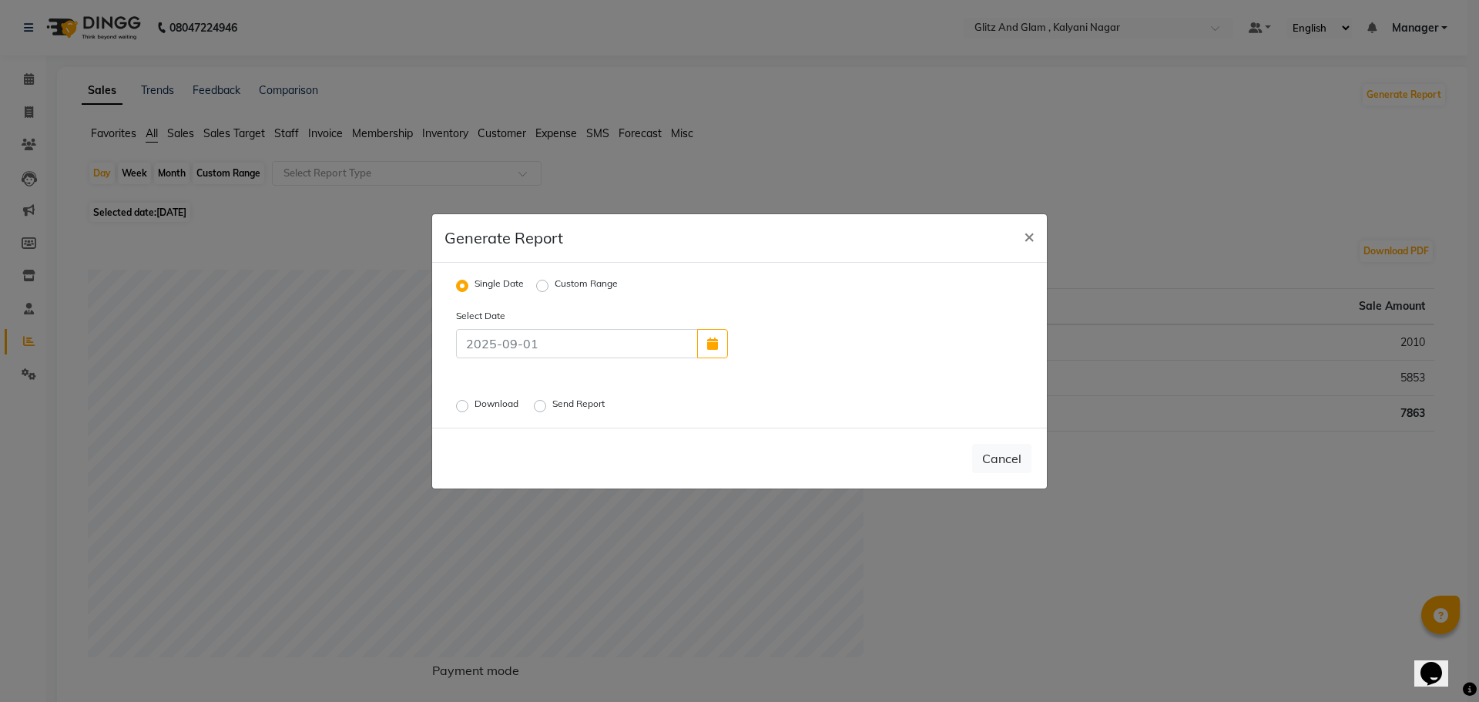
click at [552, 405] on label "Send Report" at bounding box center [579, 406] width 55 height 18
click at [544, 405] on input "Send Report" at bounding box center [542, 405] width 11 height 11
click at [1013, 451] on button "Send" at bounding box center [1008, 458] width 48 height 28
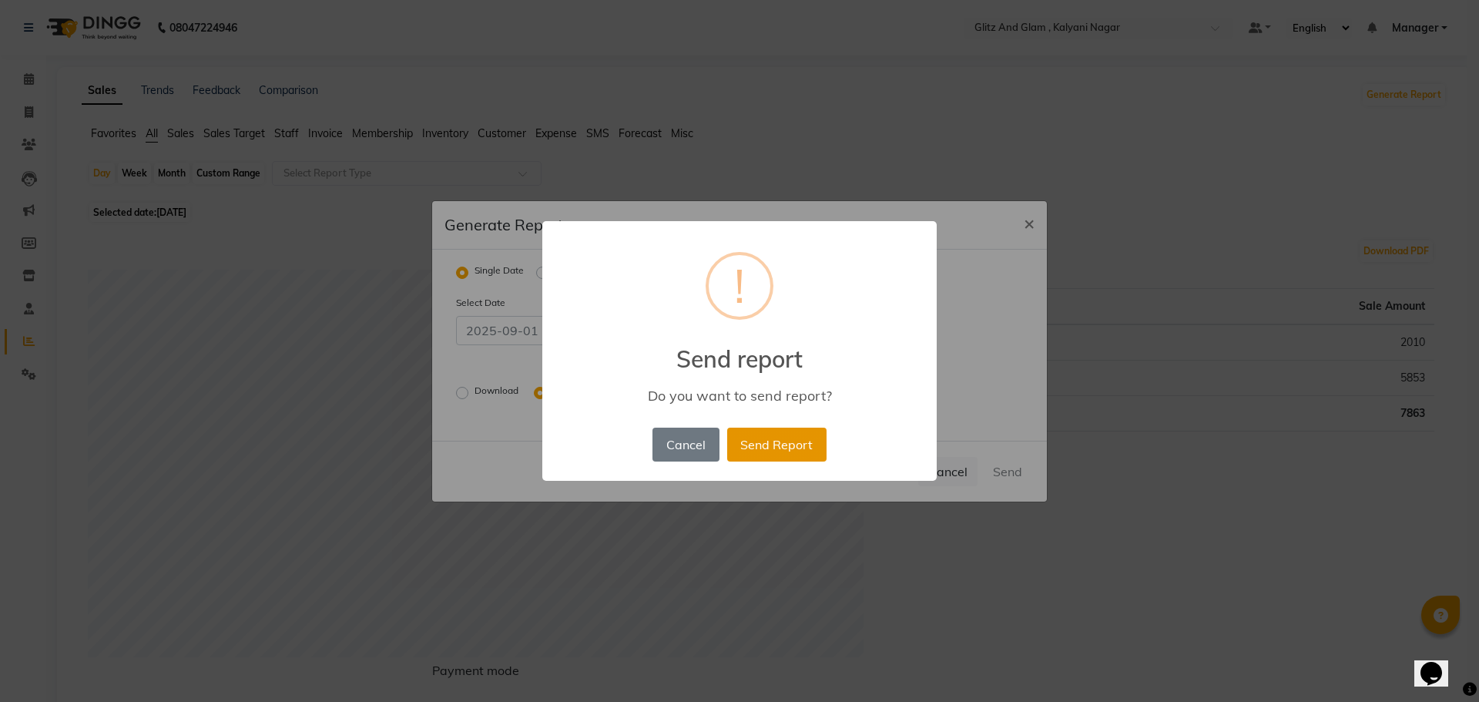
click at [770, 452] on button "Send Report" at bounding box center [776, 445] width 99 height 34
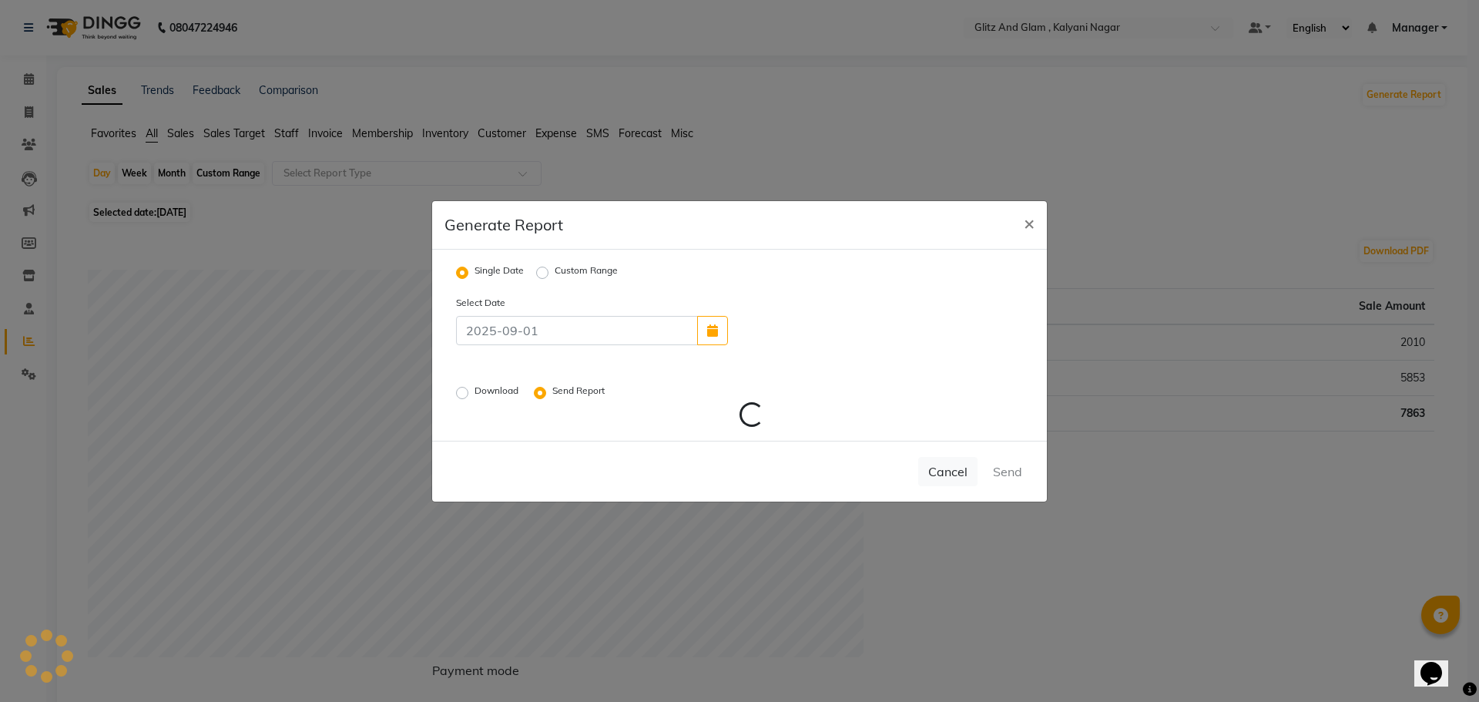
radio input "false"
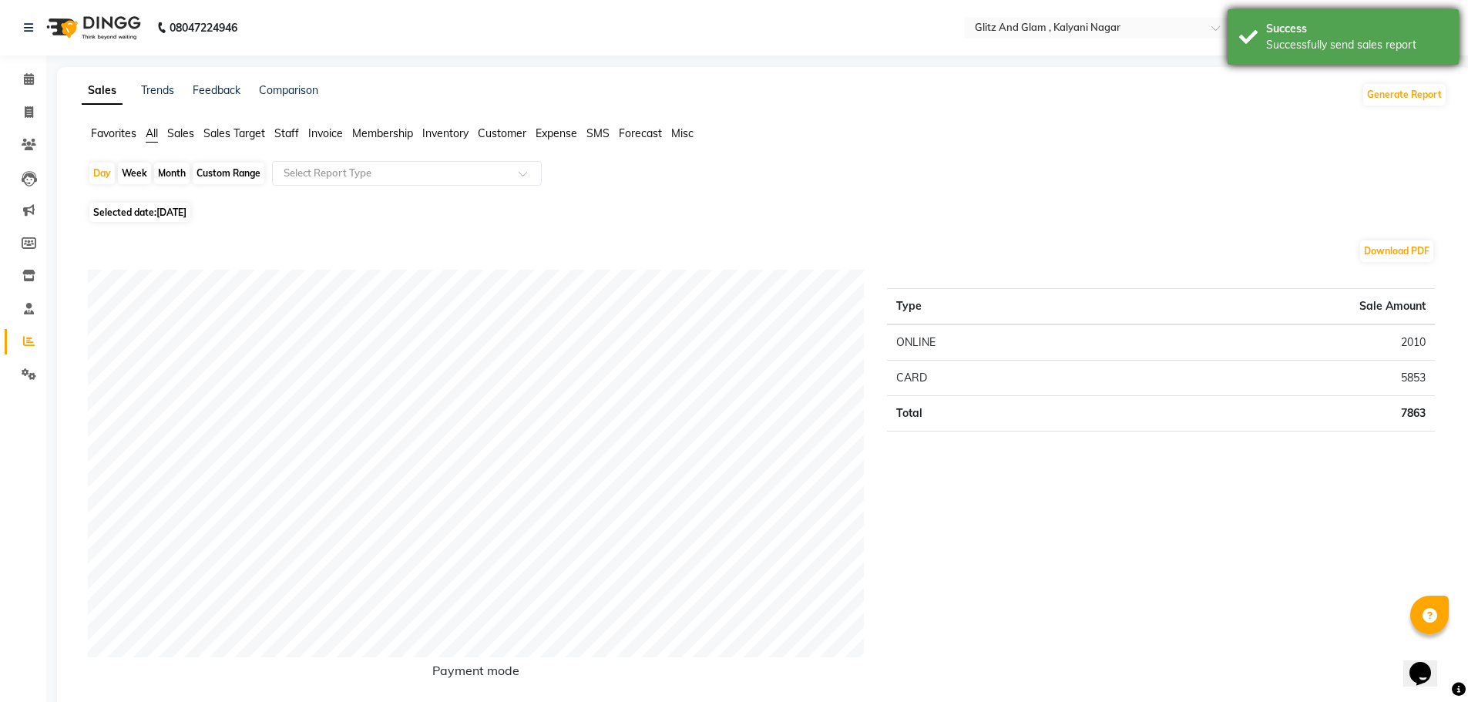
click at [1383, 45] on div "Successfully send sales report" at bounding box center [1356, 45] width 181 height 16
